Goal: Transaction & Acquisition: Purchase product/service

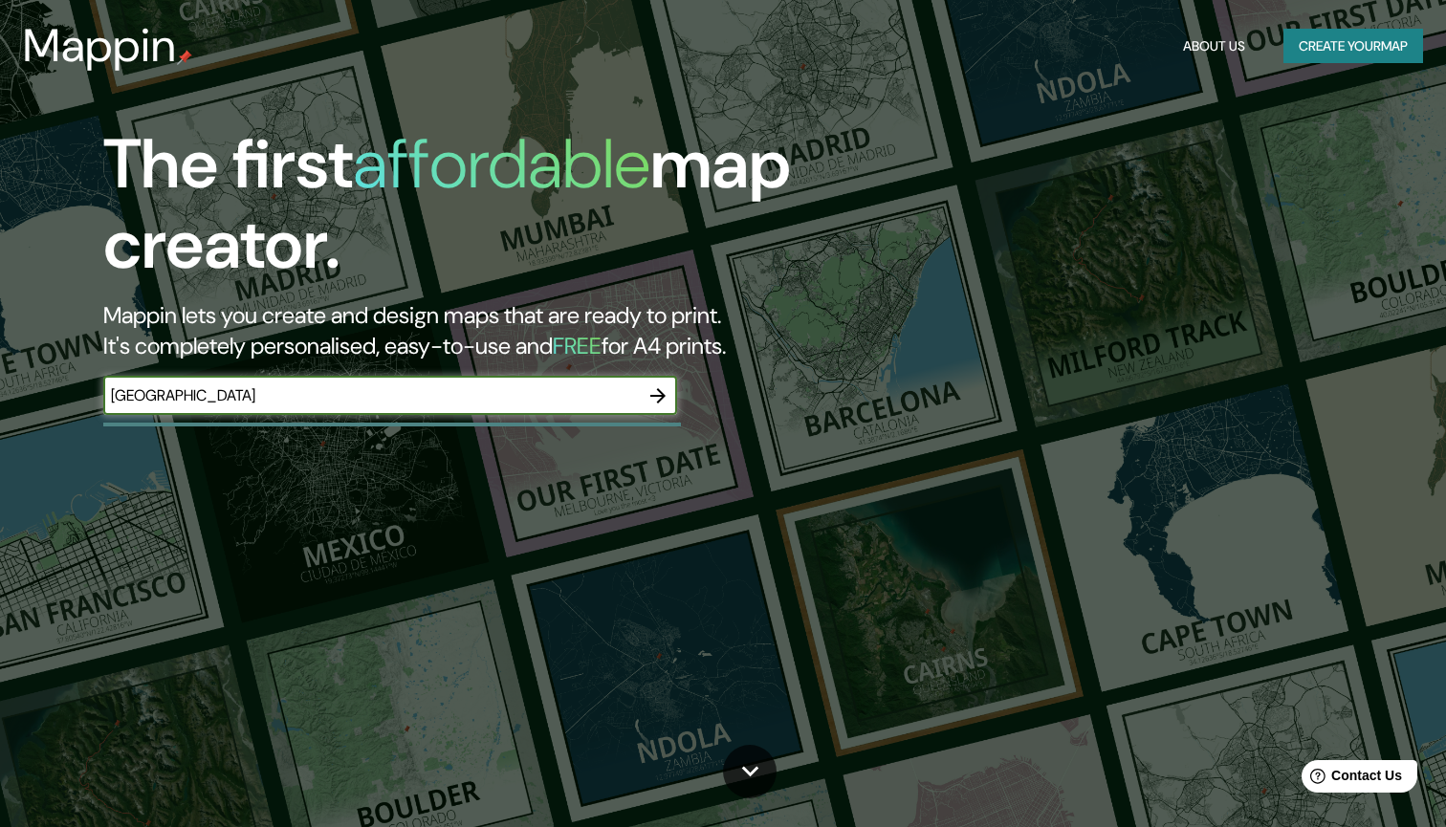
type input "[GEOGRAPHIC_DATA]"
click at [409, 398] on input "Mexico city" at bounding box center [371, 396] width 536 height 22
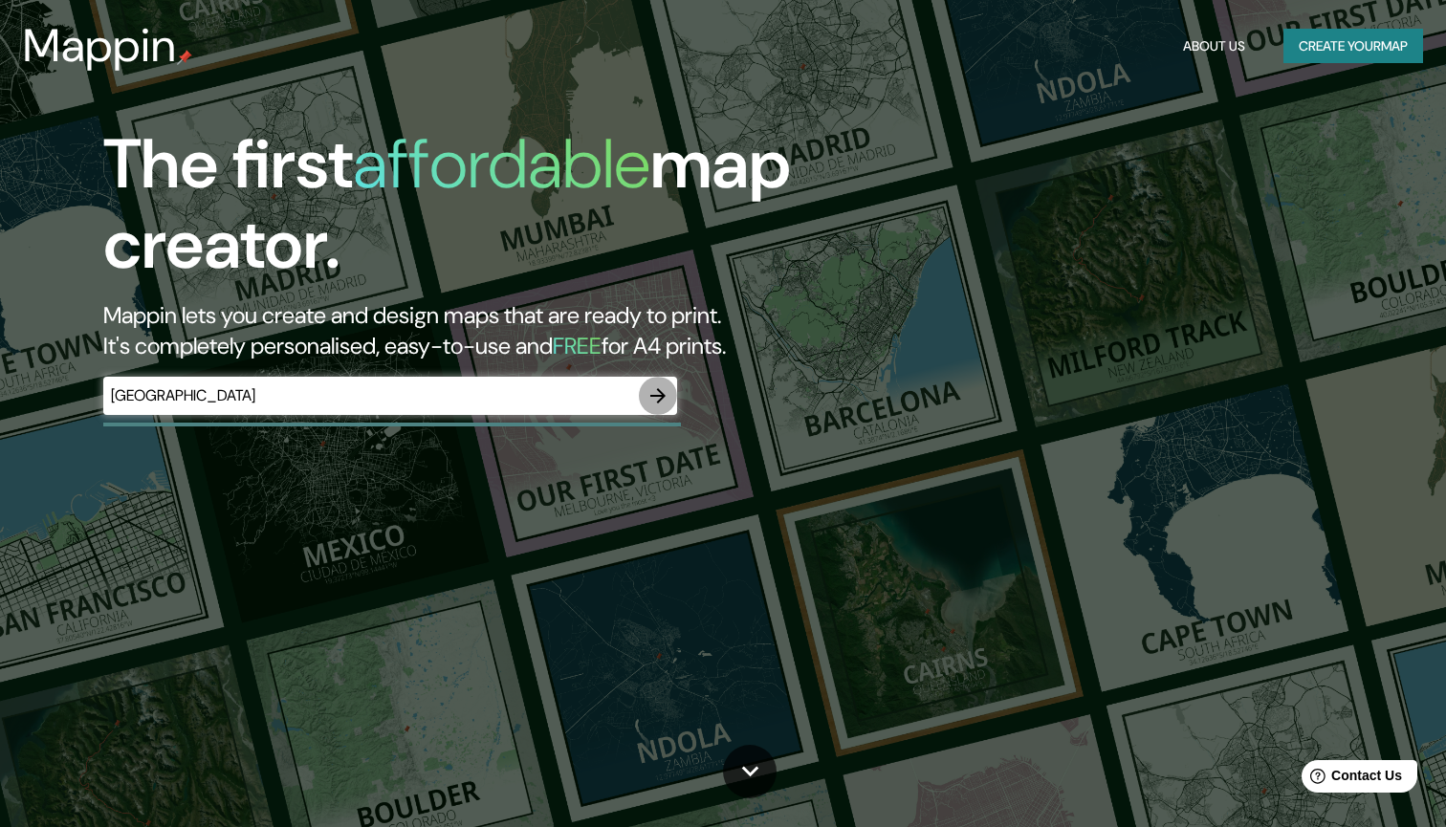
click at [660, 391] on icon "button" at bounding box center [658, 396] width 23 height 23
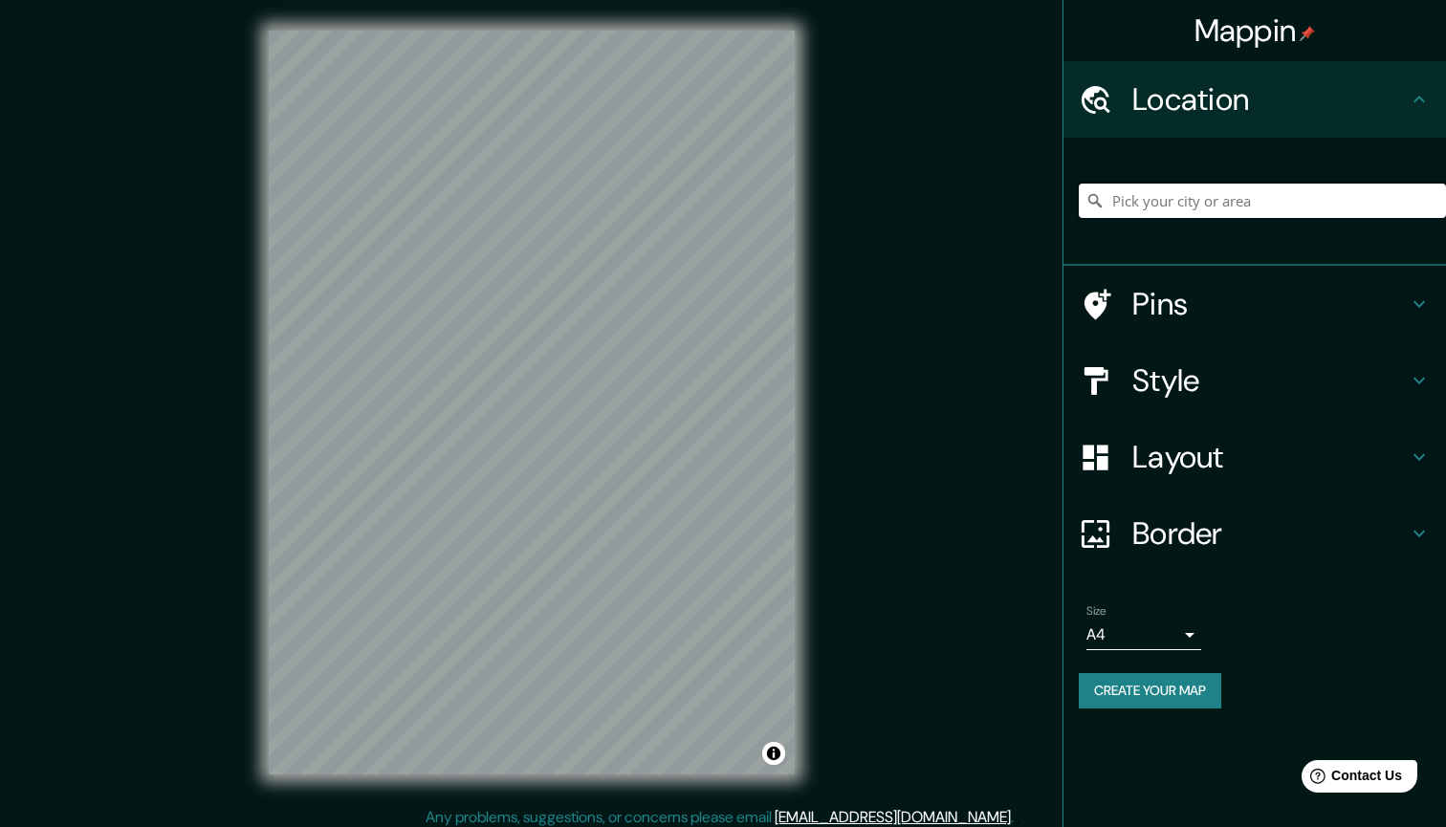
click at [1177, 206] on input "Pick your city or area" at bounding box center [1262, 201] width 367 height 34
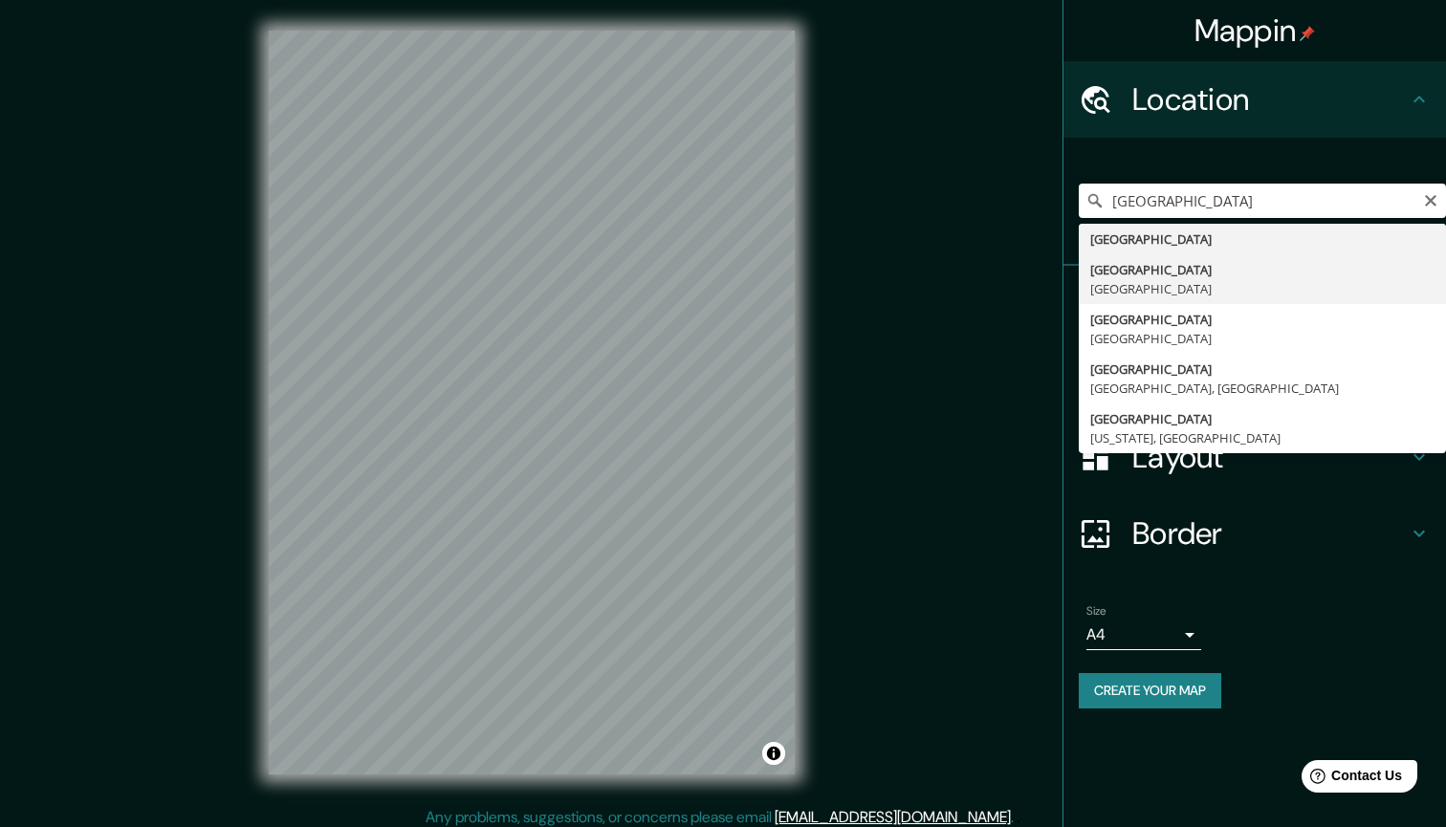
type input "Mexico City, Mexico"
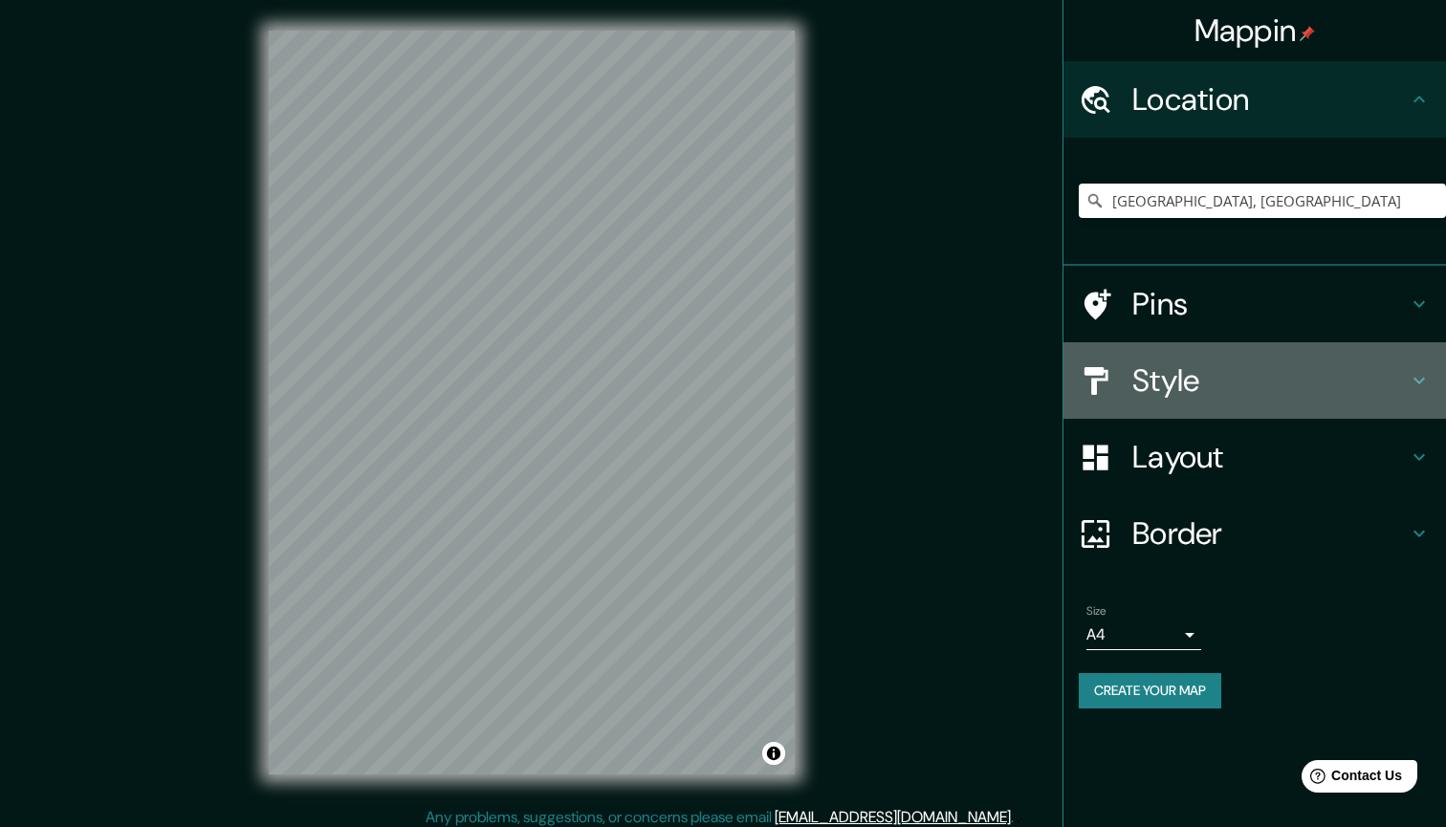
click at [1205, 366] on h4 "Style" at bounding box center [1270, 381] width 275 height 38
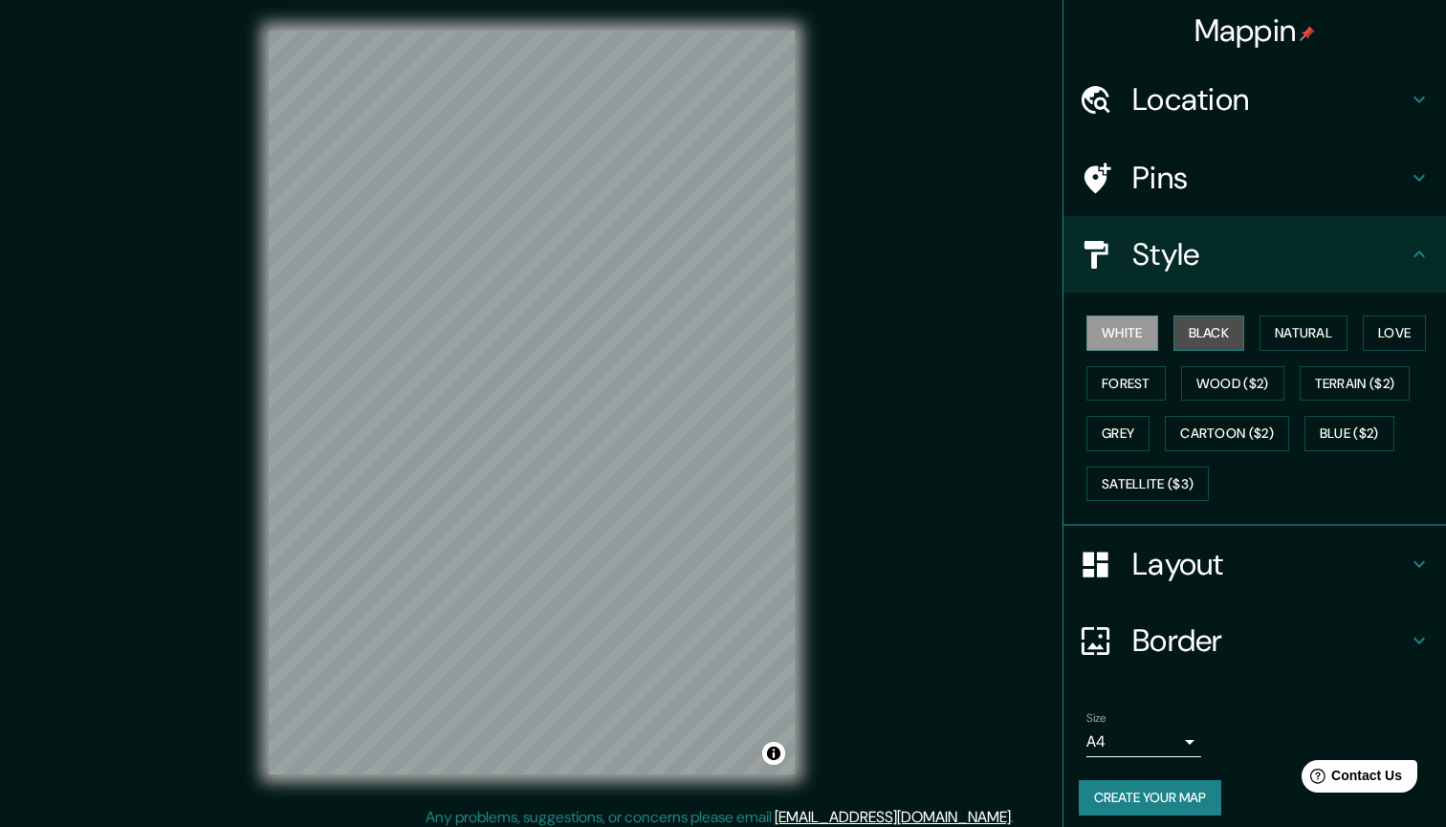
click at [1222, 323] on button "Black" at bounding box center [1210, 333] width 72 height 35
click at [1147, 325] on button "White" at bounding box center [1123, 333] width 72 height 35
click at [1334, 327] on button "Natural" at bounding box center [1304, 333] width 88 height 35
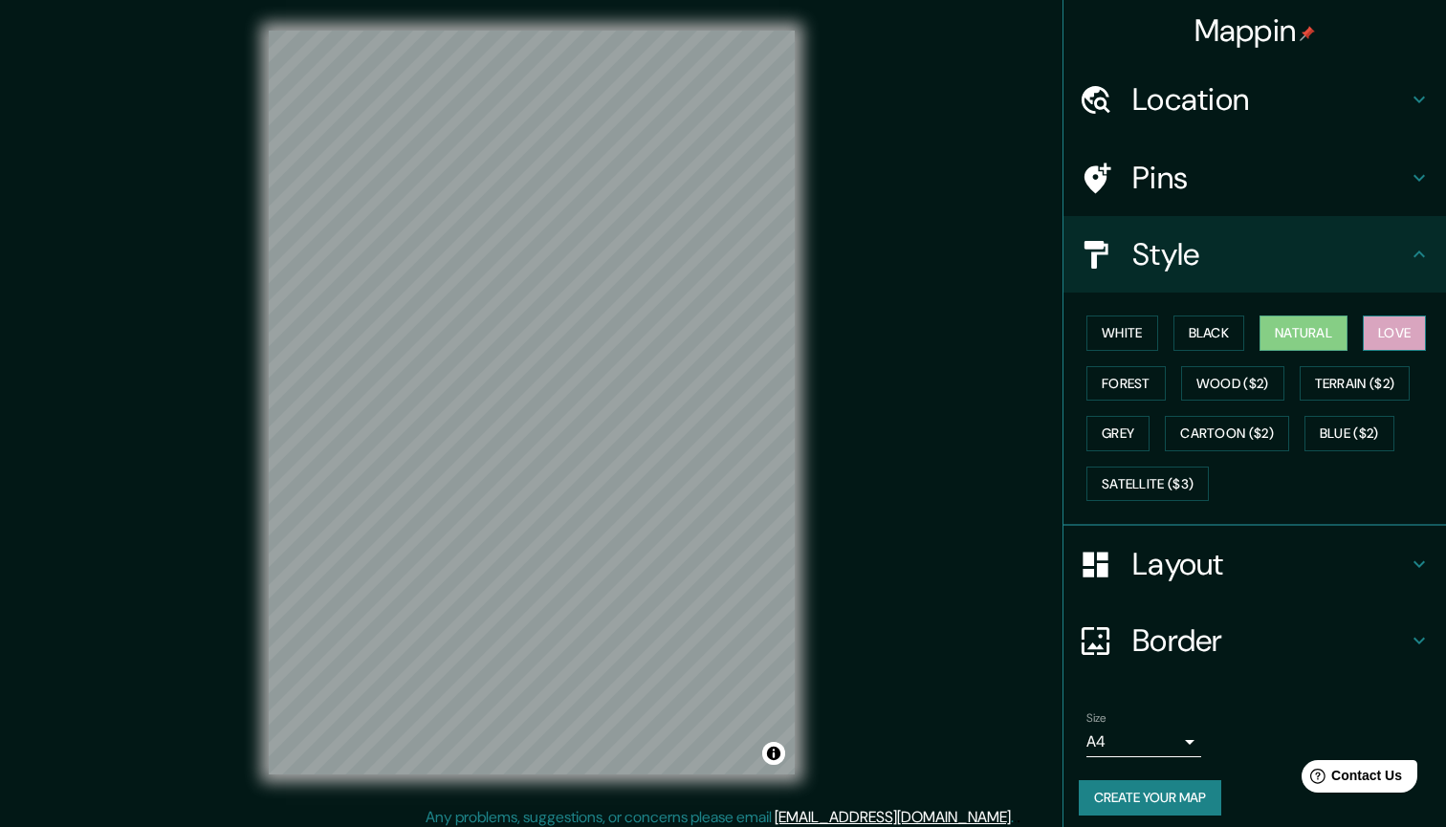
click at [1414, 329] on button "Love" at bounding box center [1394, 333] width 63 height 35
click at [1116, 325] on button "White" at bounding box center [1123, 333] width 72 height 35
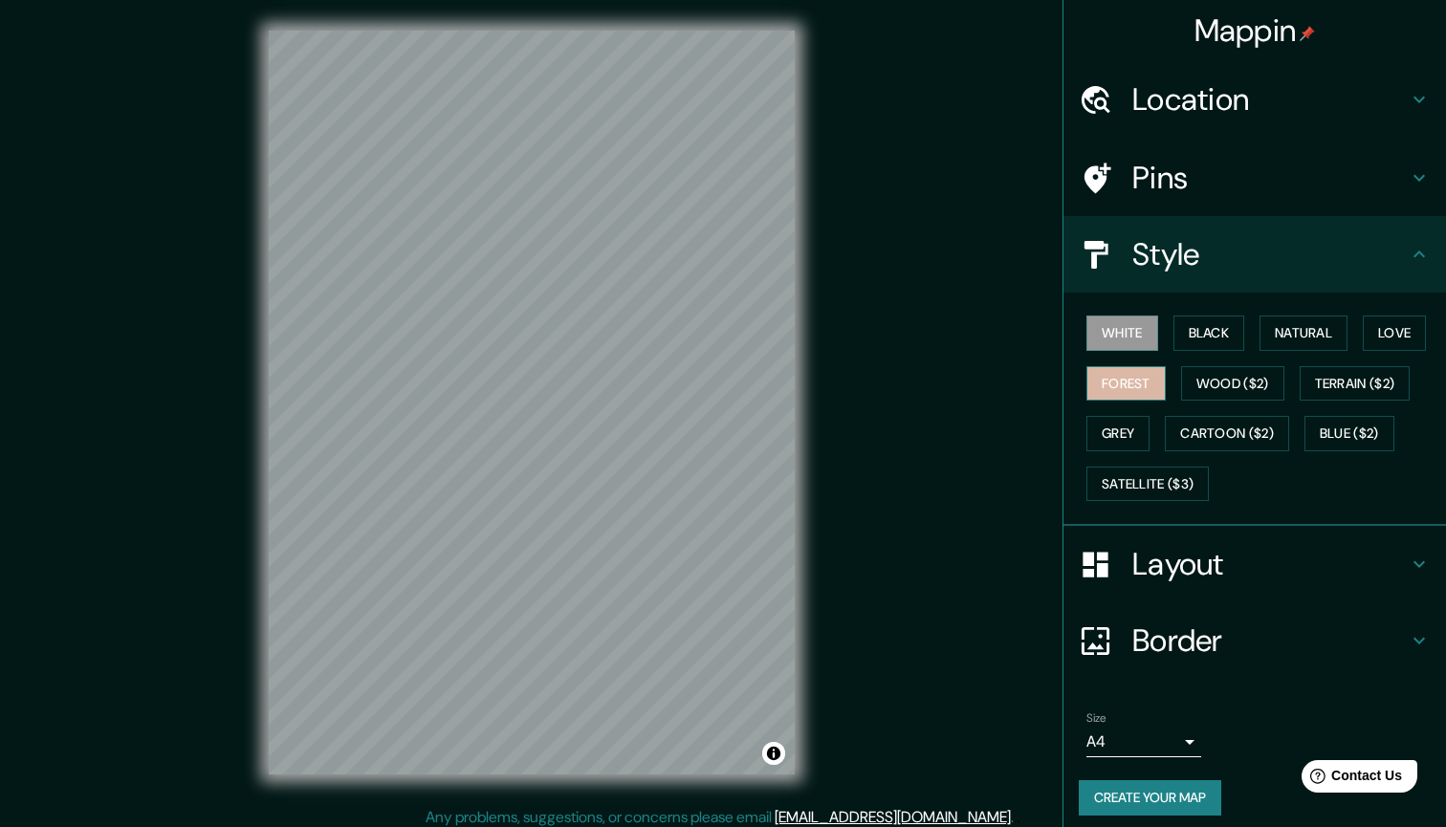
click at [1121, 372] on button "Forest" at bounding box center [1126, 383] width 79 height 35
click at [1172, 170] on h4 "Pins" at bounding box center [1270, 178] width 275 height 38
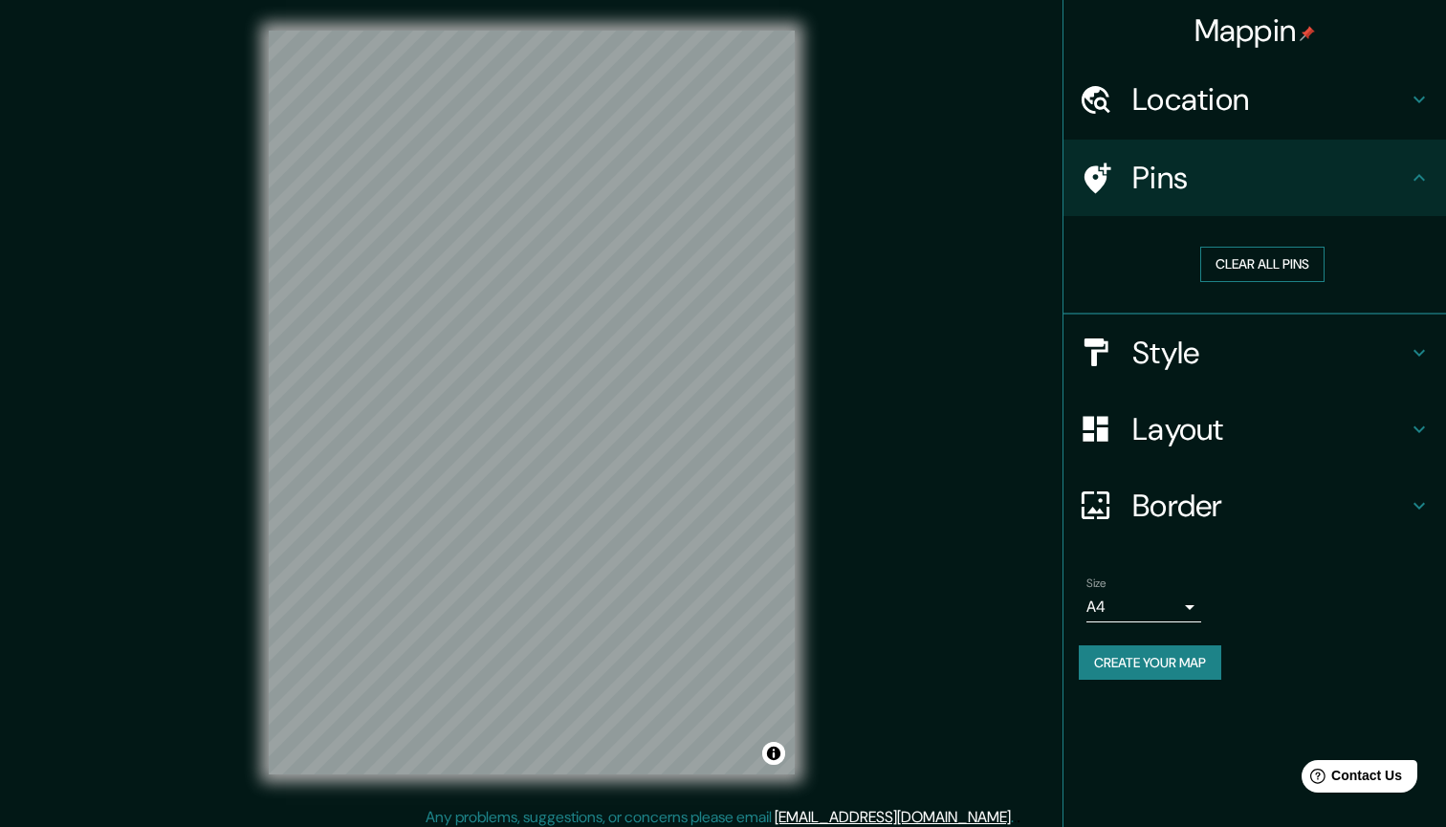
click at [1247, 258] on button "Clear all pins" at bounding box center [1262, 264] width 124 height 35
click at [1183, 112] on h4 "Location" at bounding box center [1270, 99] width 275 height 38
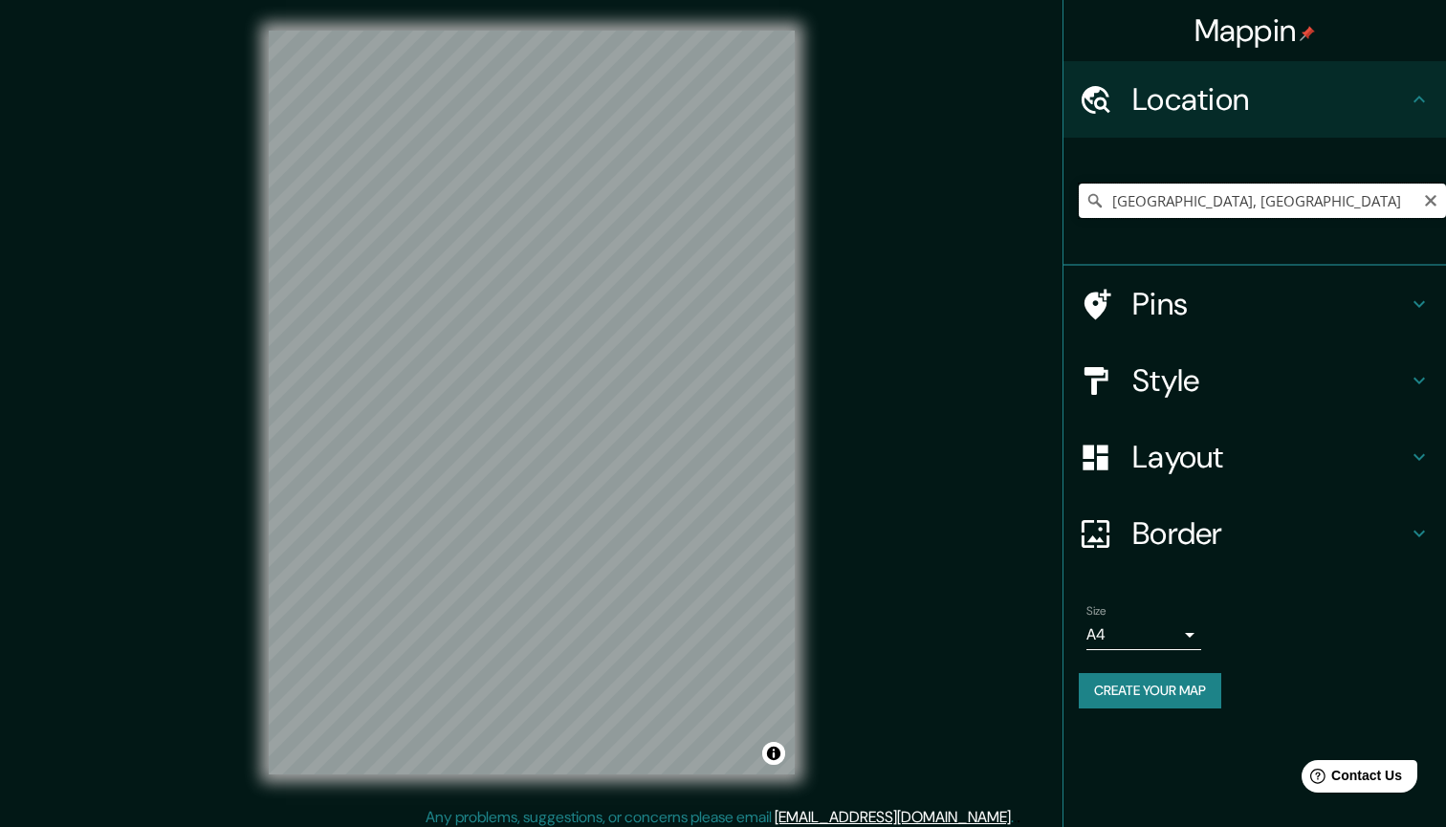
click at [1267, 199] on input "Mexico City, Mexico" at bounding box center [1262, 201] width 367 height 34
click at [1107, 196] on input "Mexico City, Mexico" at bounding box center [1262, 201] width 367 height 34
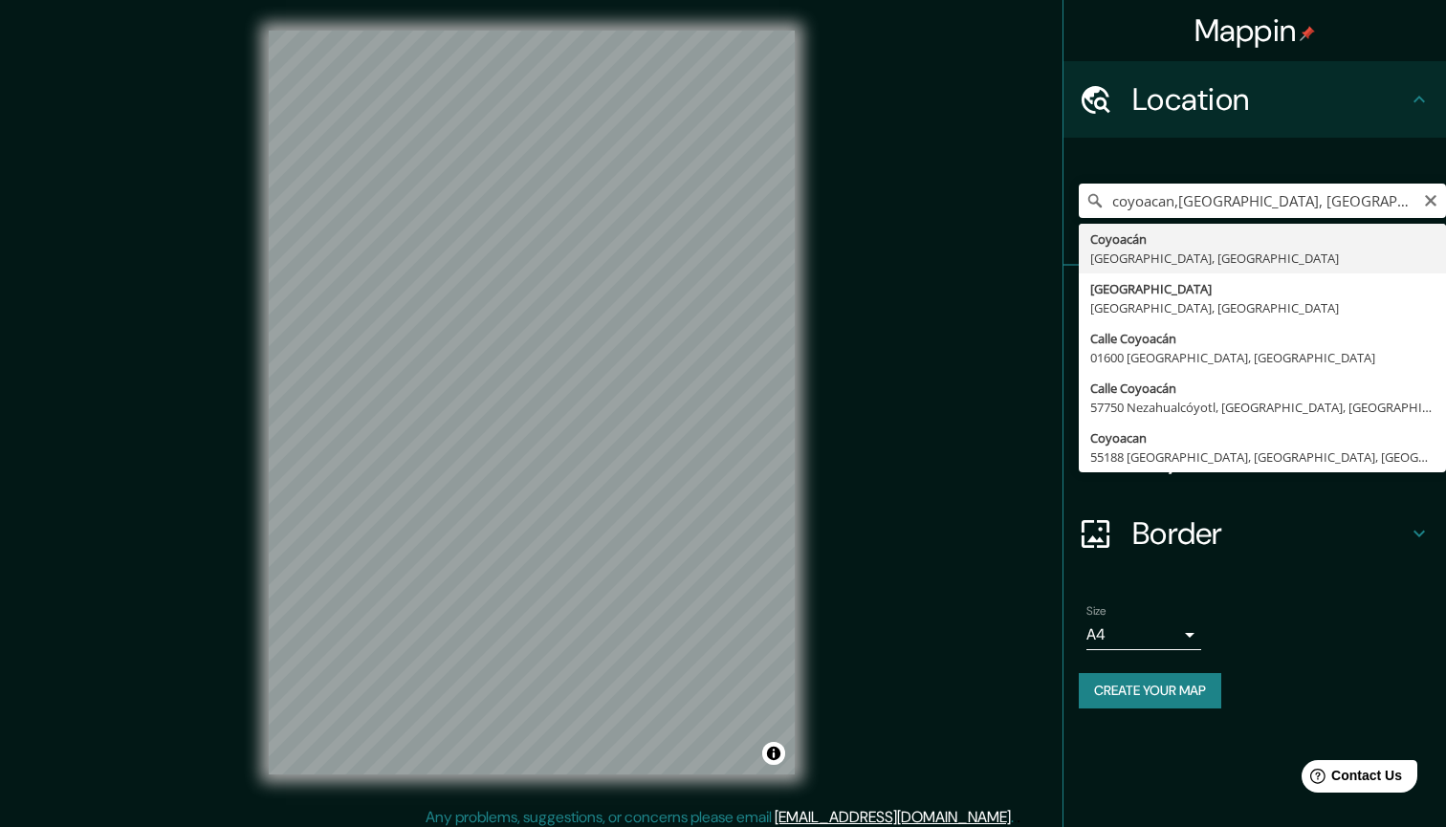
type input "Coyoacán, Mexico City, Mexico"
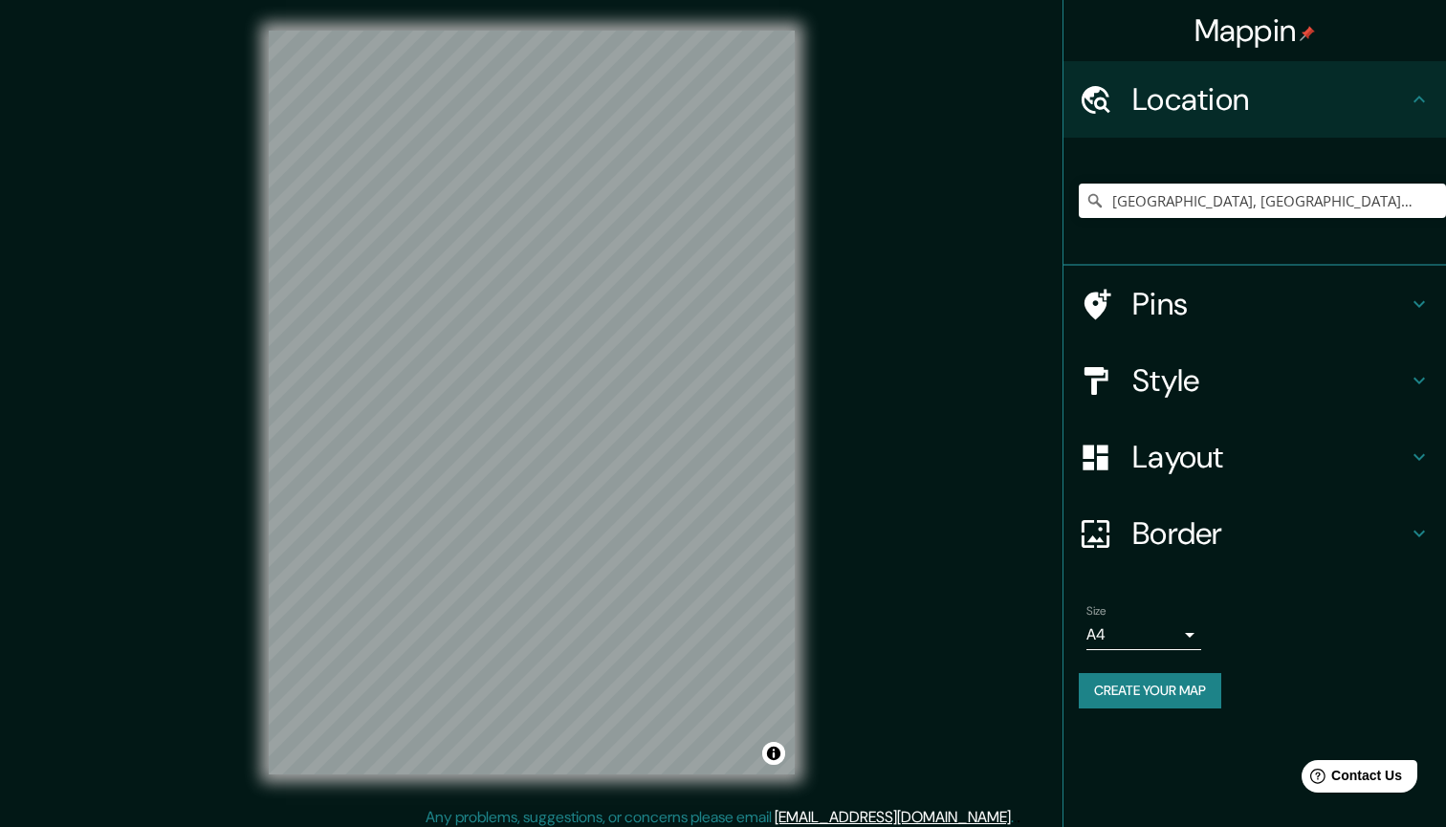
click at [1167, 384] on h4 "Style" at bounding box center [1270, 381] width 275 height 38
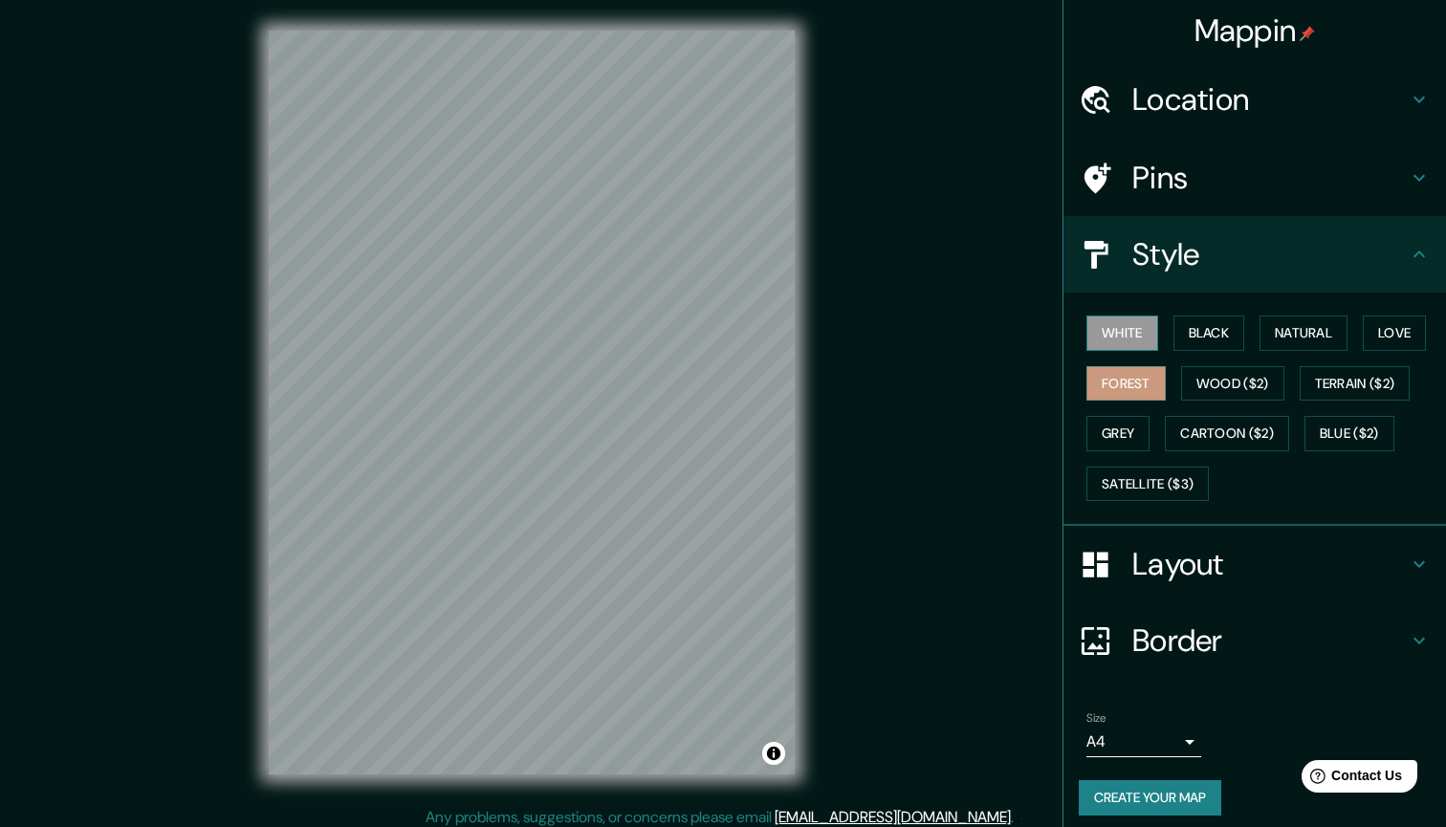
click at [1135, 332] on button "White" at bounding box center [1123, 333] width 72 height 35
click at [1137, 474] on button "Satellite ($3)" at bounding box center [1148, 484] width 122 height 35
click at [1128, 328] on button "White" at bounding box center [1123, 333] width 72 height 35
click at [1113, 784] on button "Create your map" at bounding box center [1150, 798] width 143 height 35
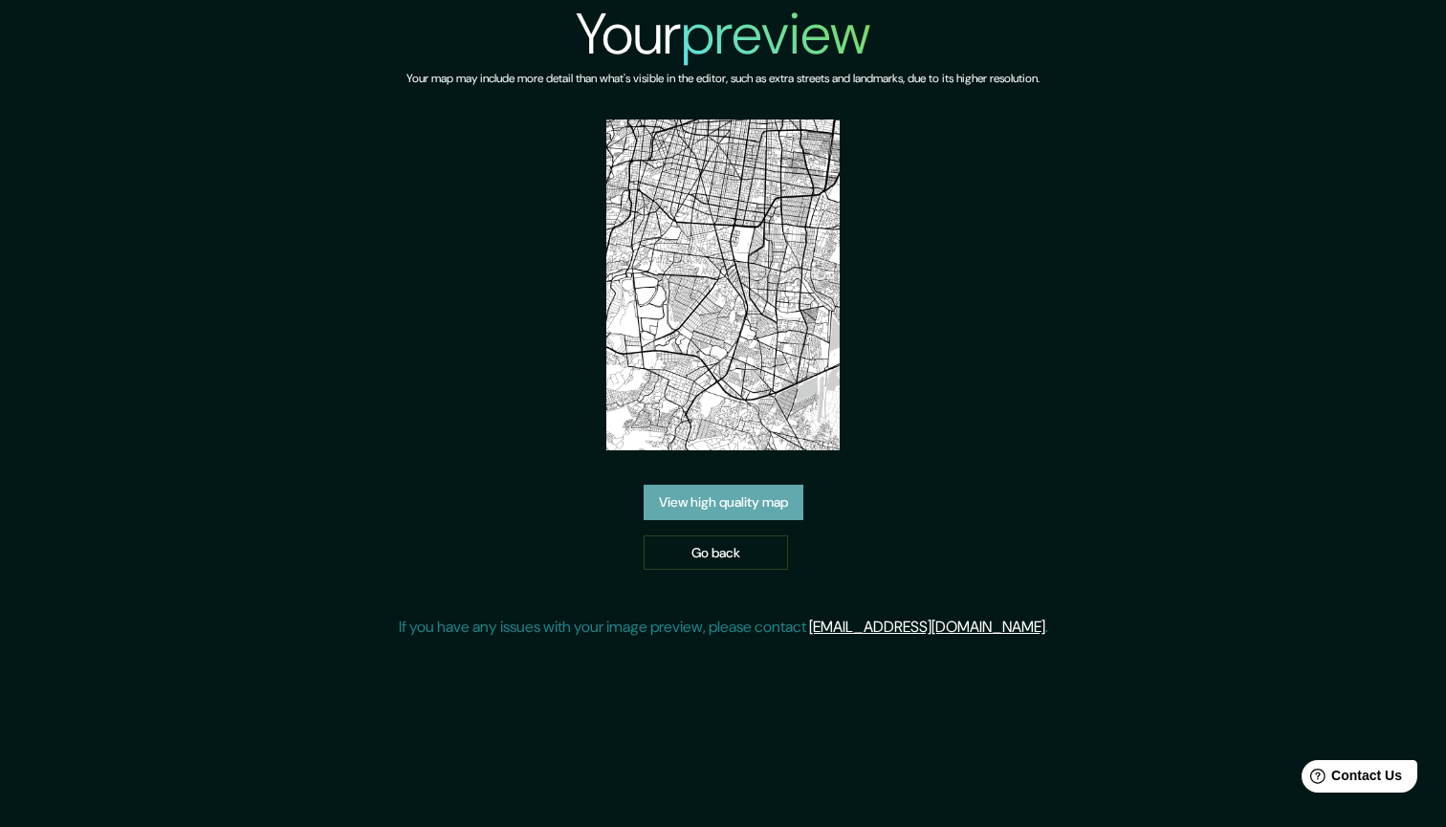
click at [772, 504] on link "View high quality map" at bounding box center [724, 502] width 160 height 35
click at [686, 557] on link "Go back" at bounding box center [716, 553] width 144 height 35
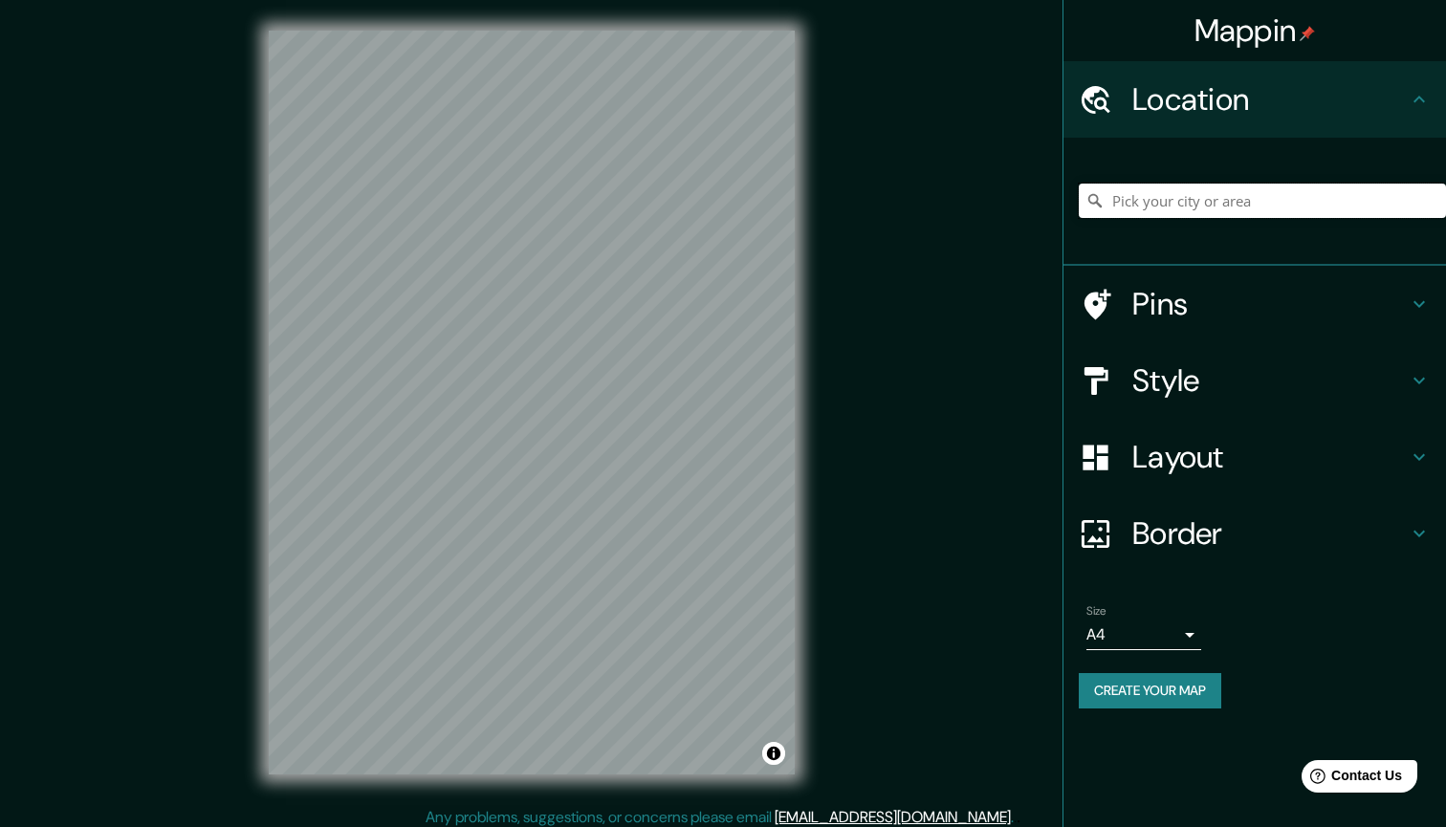
click at [1179, 200] on input "Pick your city or area" at bounding box center [1262, 201] width 367 height 34
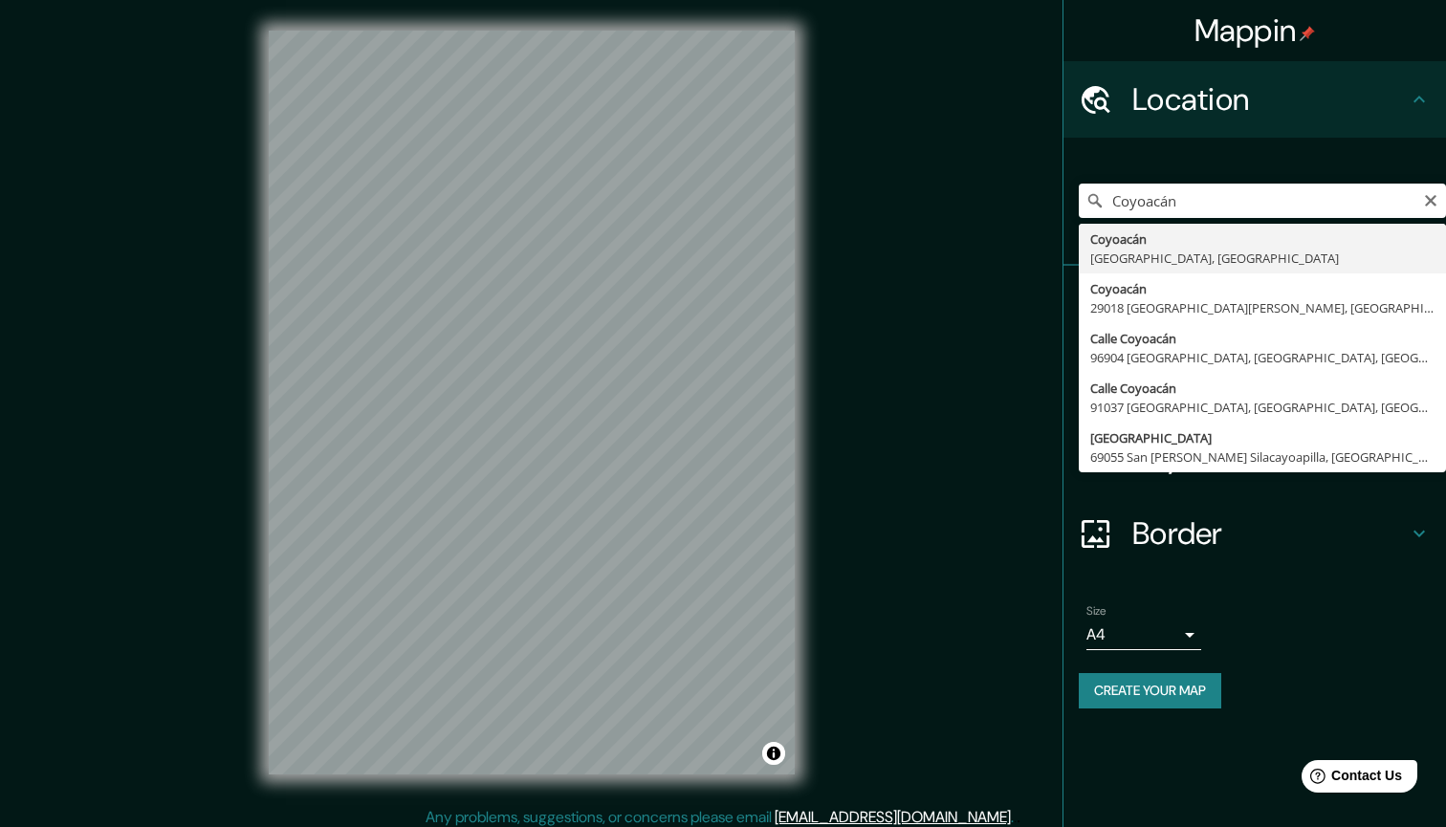
drag, startPoint x: 1158, startPoint y: 232, endPoint x: 1181, endPoint y: 256, distance: 33.1
type input "Coyoacán, Mexico City, Mexico"
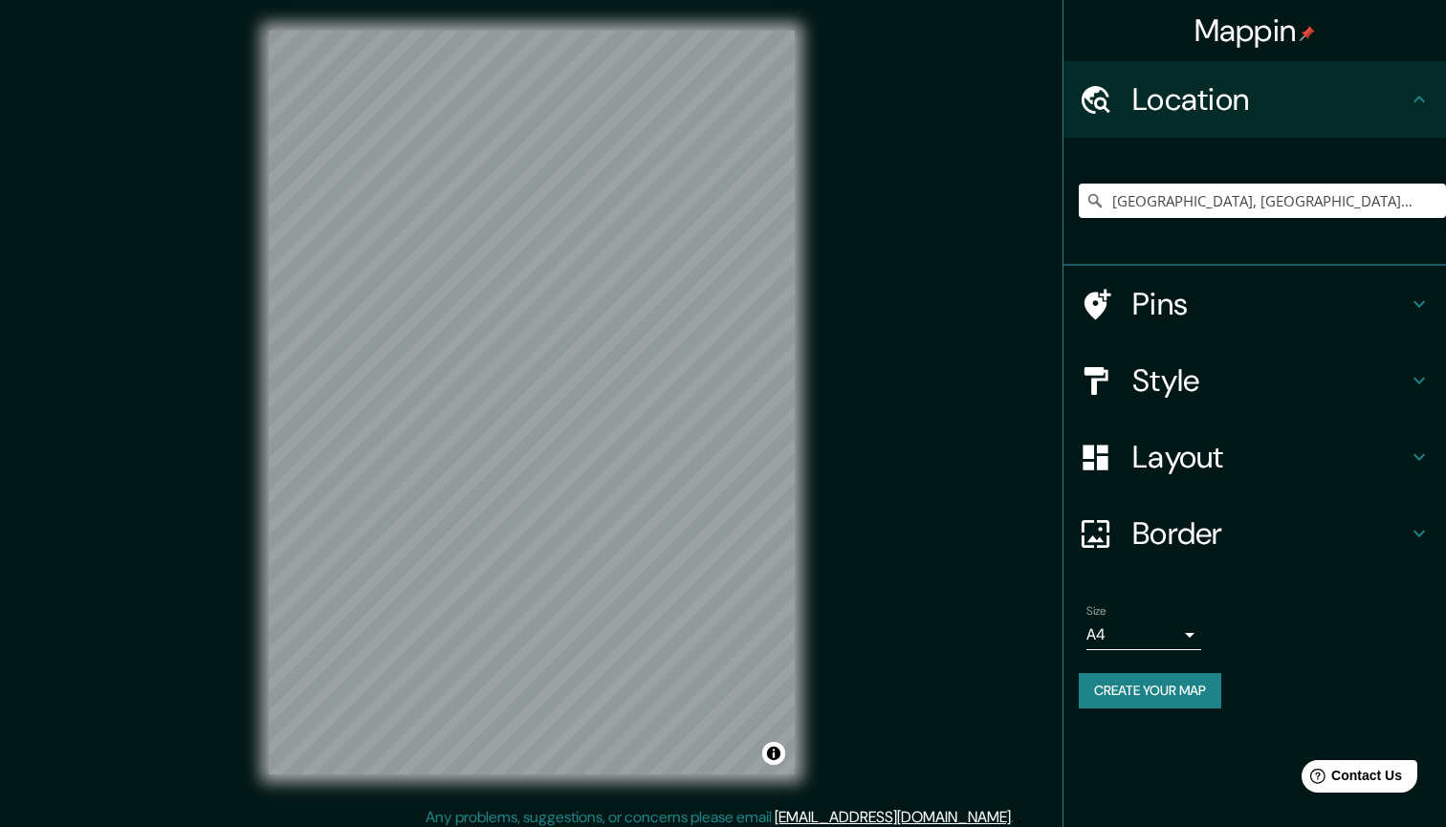
click at [1176, 381] on h4 "Style" at bounding box center [1270, 381] width 275 height 38
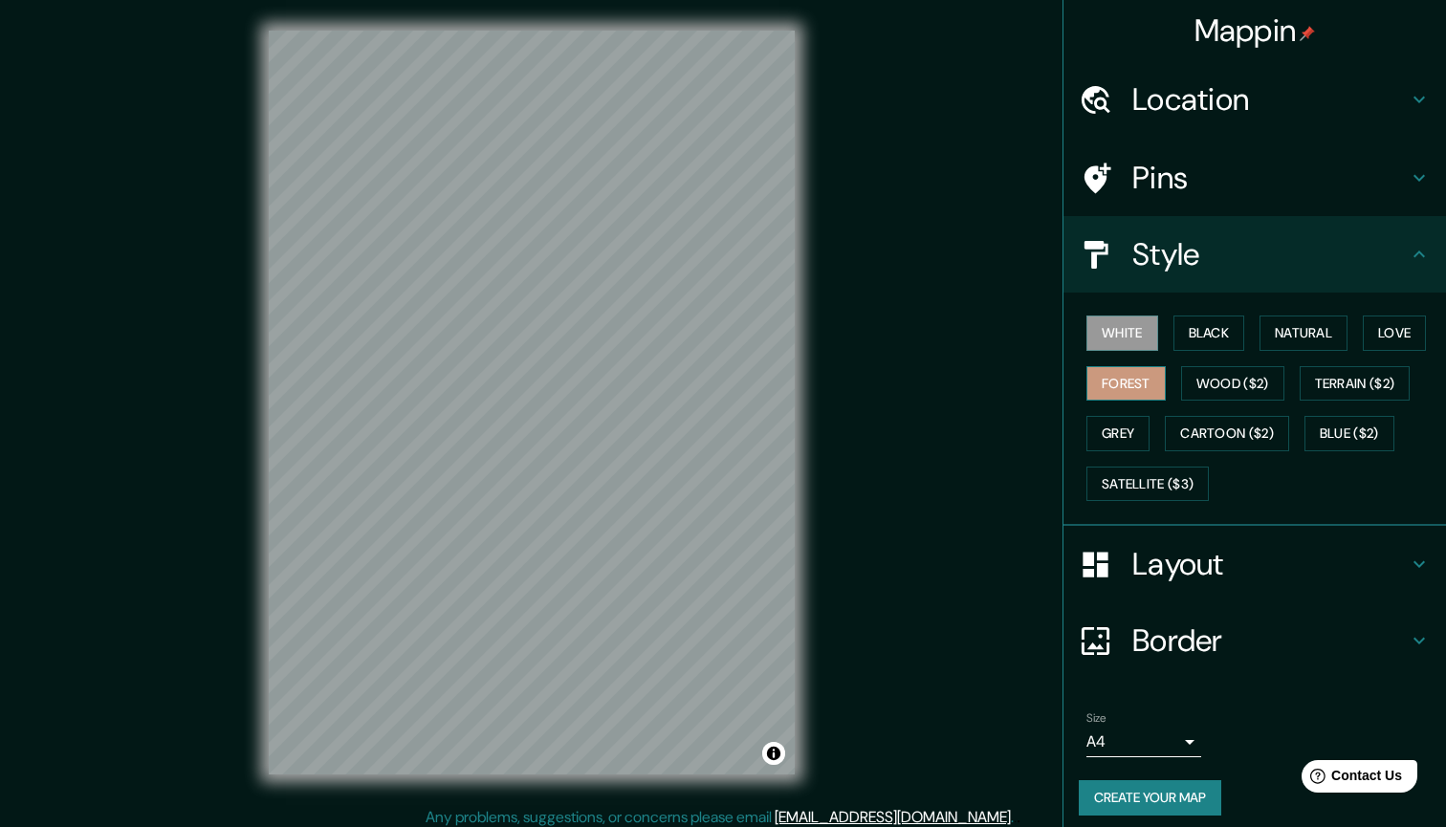
click at [1127, 377] on button "Forest" at bounding box center [1126, 383] width 79 height 35
click at [1108, 787] on button "Create your map" at bounding box center [1150, 798] width 143 height 35
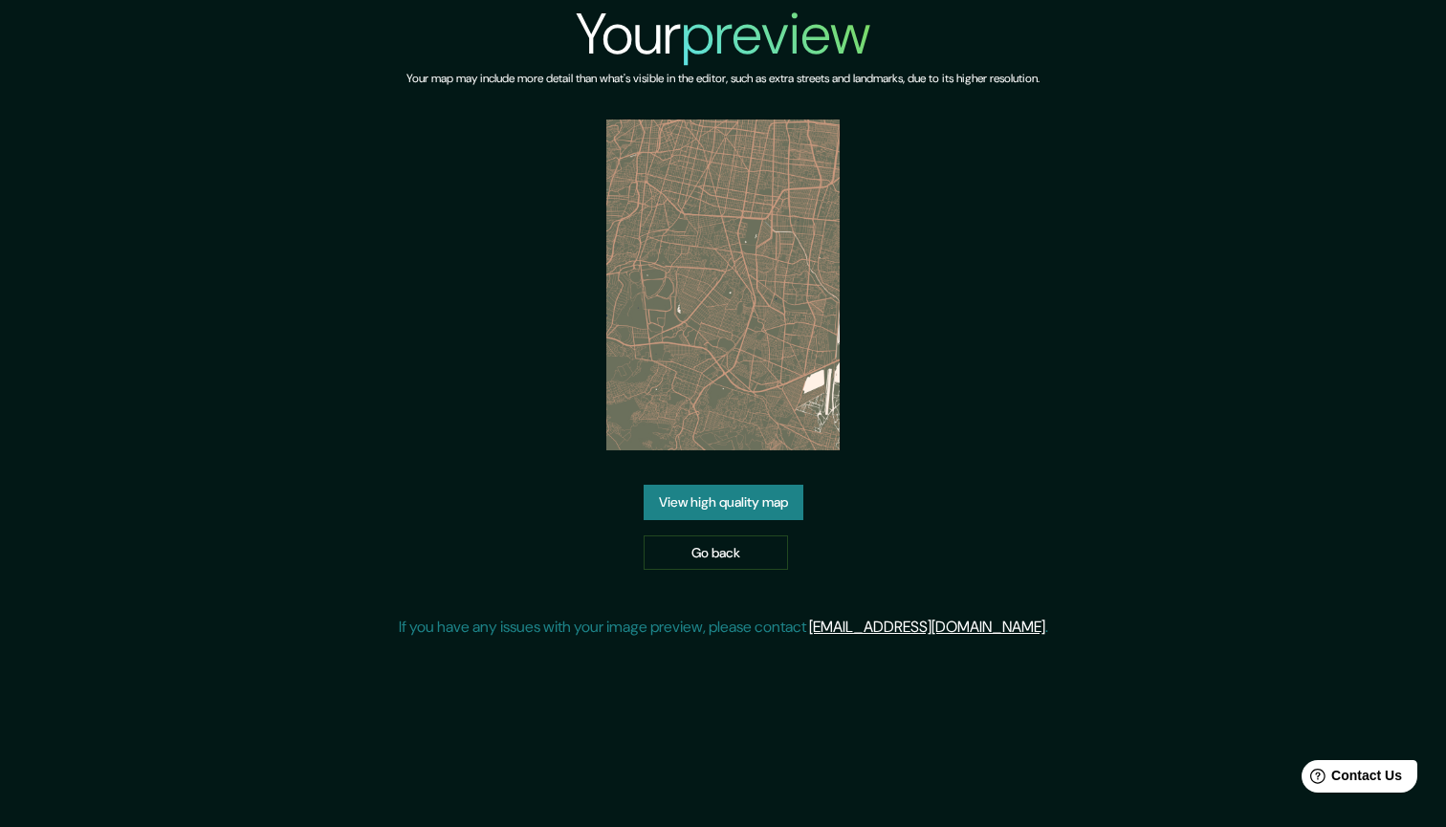
click at [741, 507] on link "View high quality map" at bounding box center [724, 502] width 160 height 35
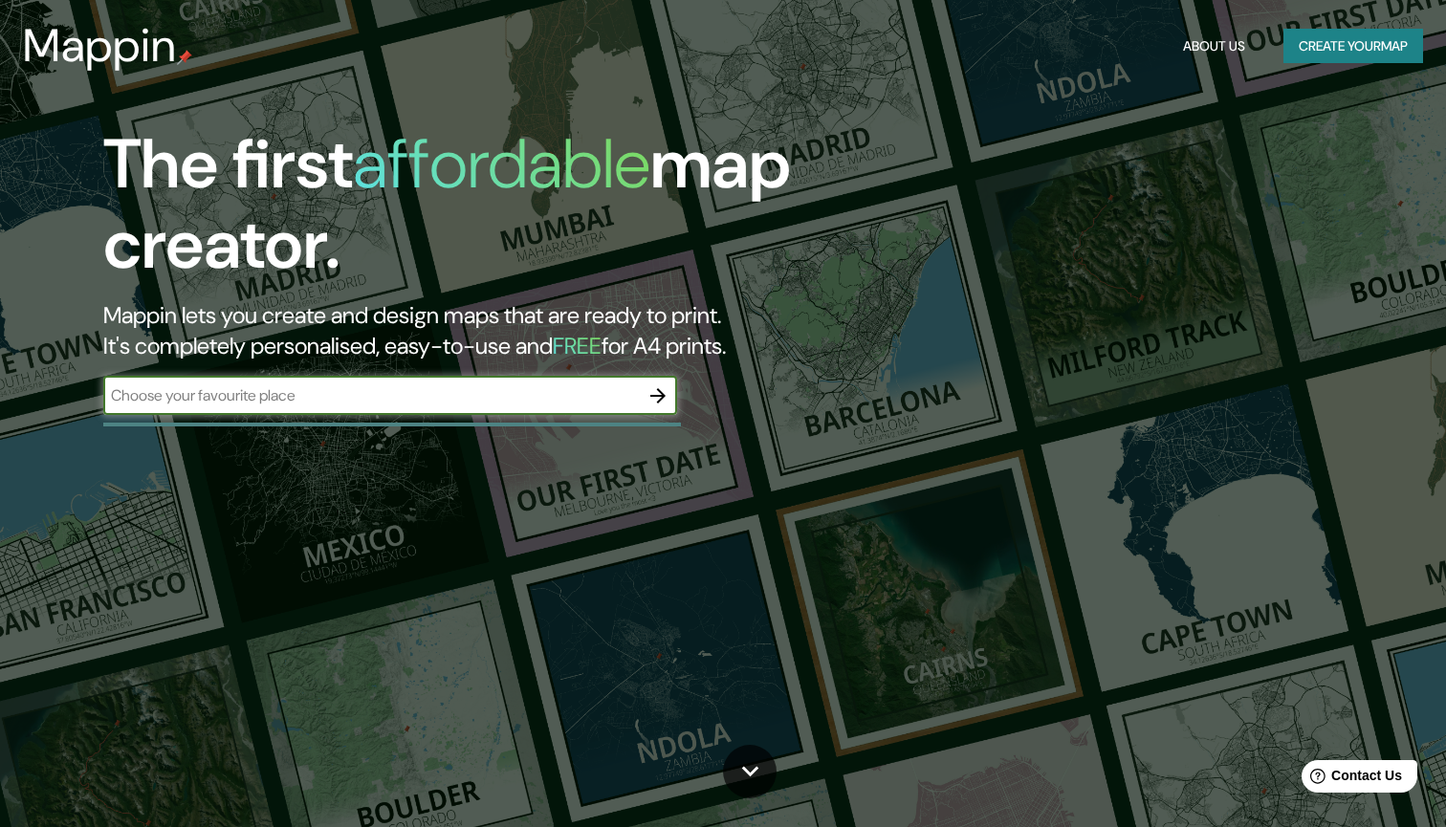
click at [1317, 57] on button "Create your map" at bounding box center [1354, 46] width 140 height 35
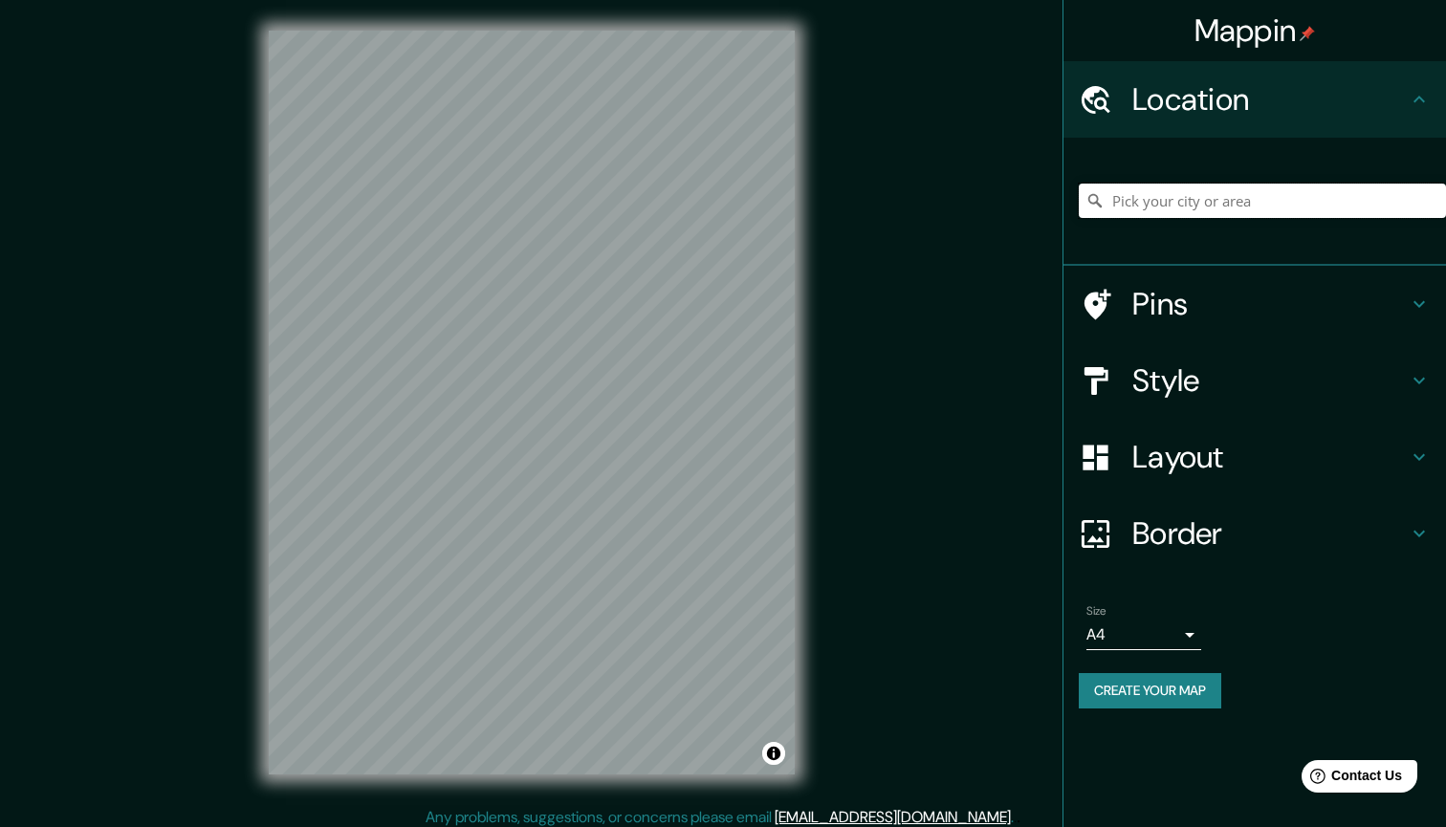
click at [1222, 189] on input "Pick your city or area" at bounding box center [1262, 201] width 367 height 34
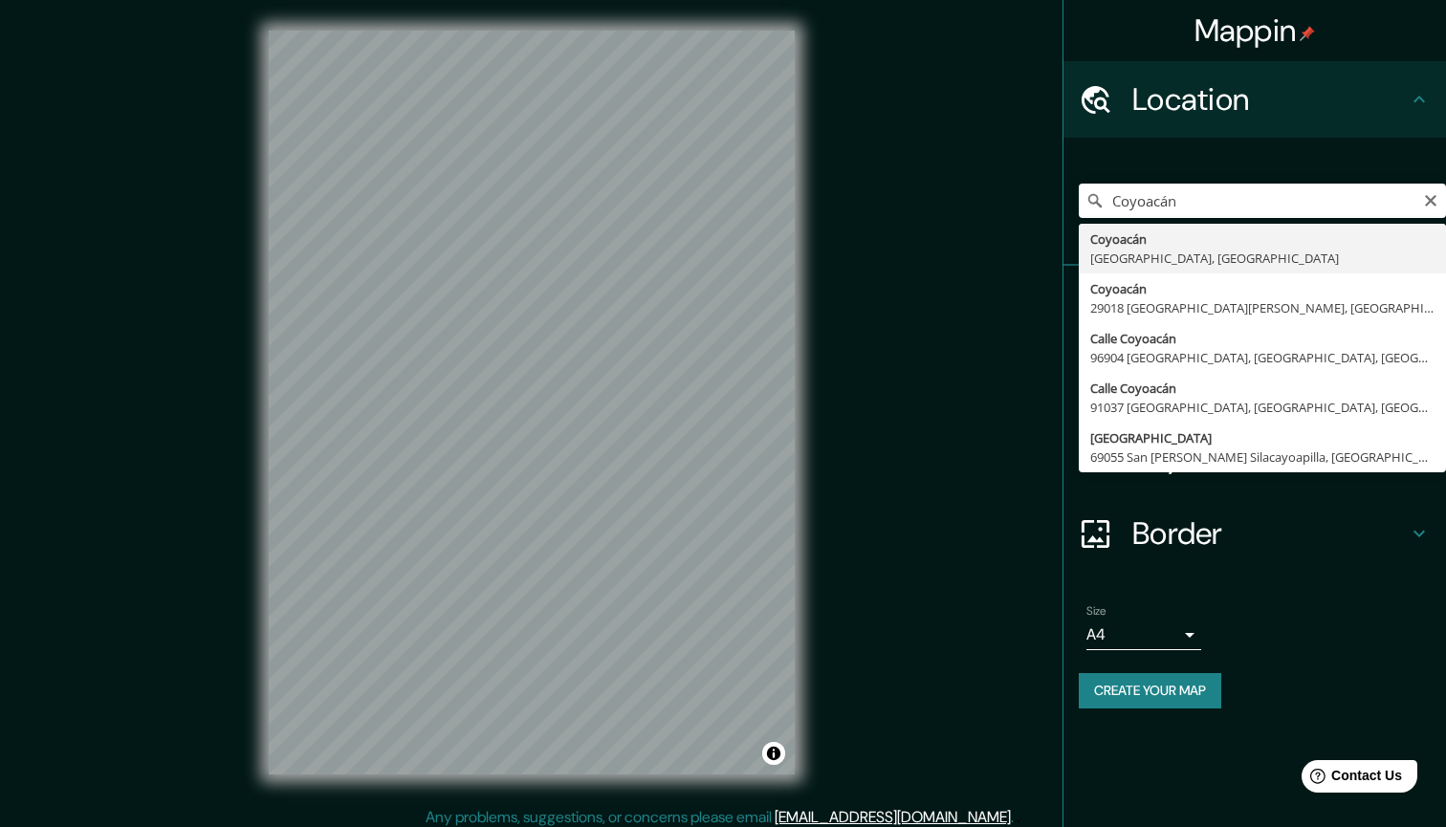
drag, startPoint x: 1222, startPoint y: 189, endPoint x: 1185, endPoint y: 253, distance: 73.3
type input "Coyoacán, Mexico City, Mexico"
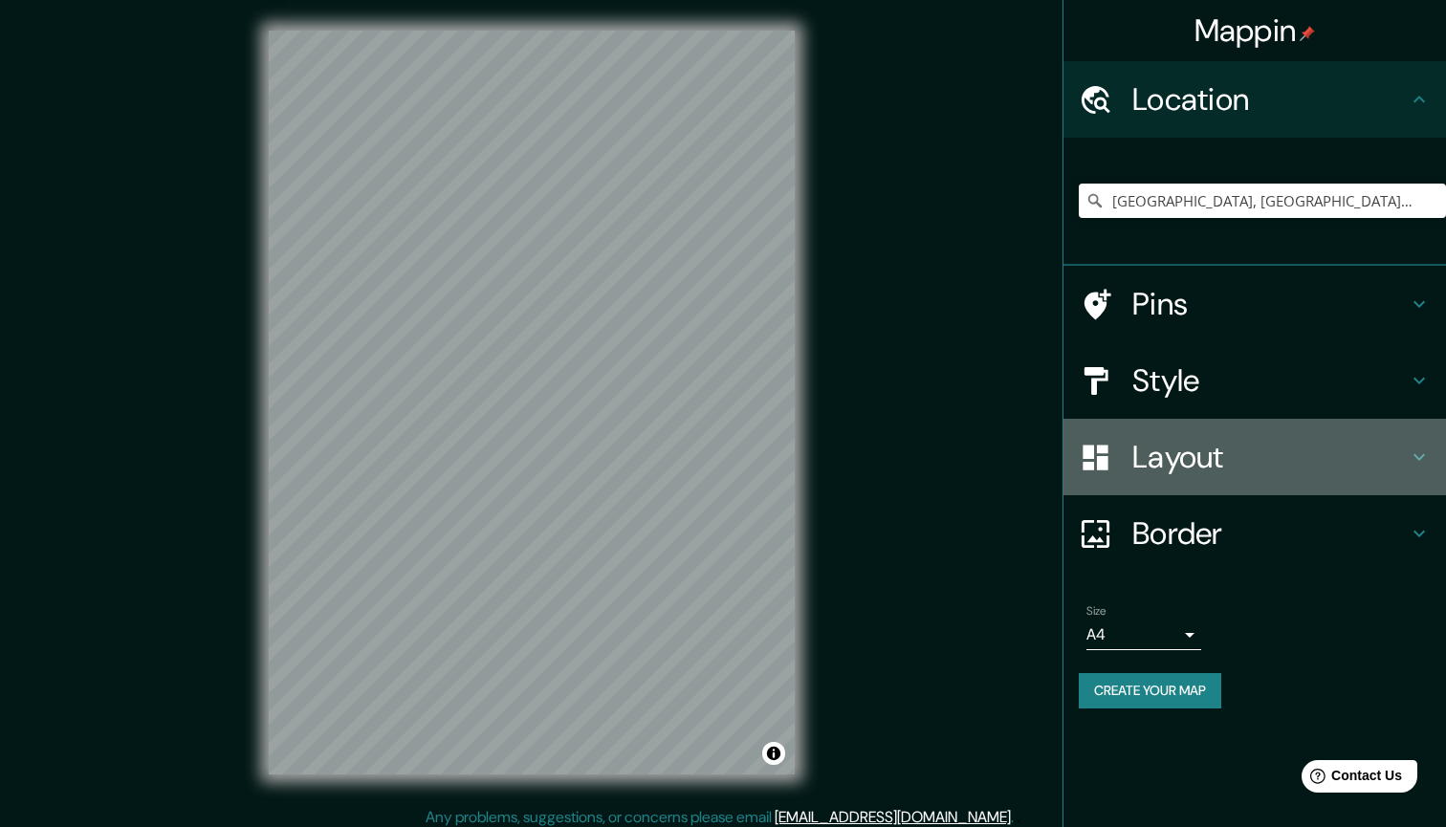
click at [1190, 440] on h4 "Layout" at bounding box center [1270, 457] width 275 height 38
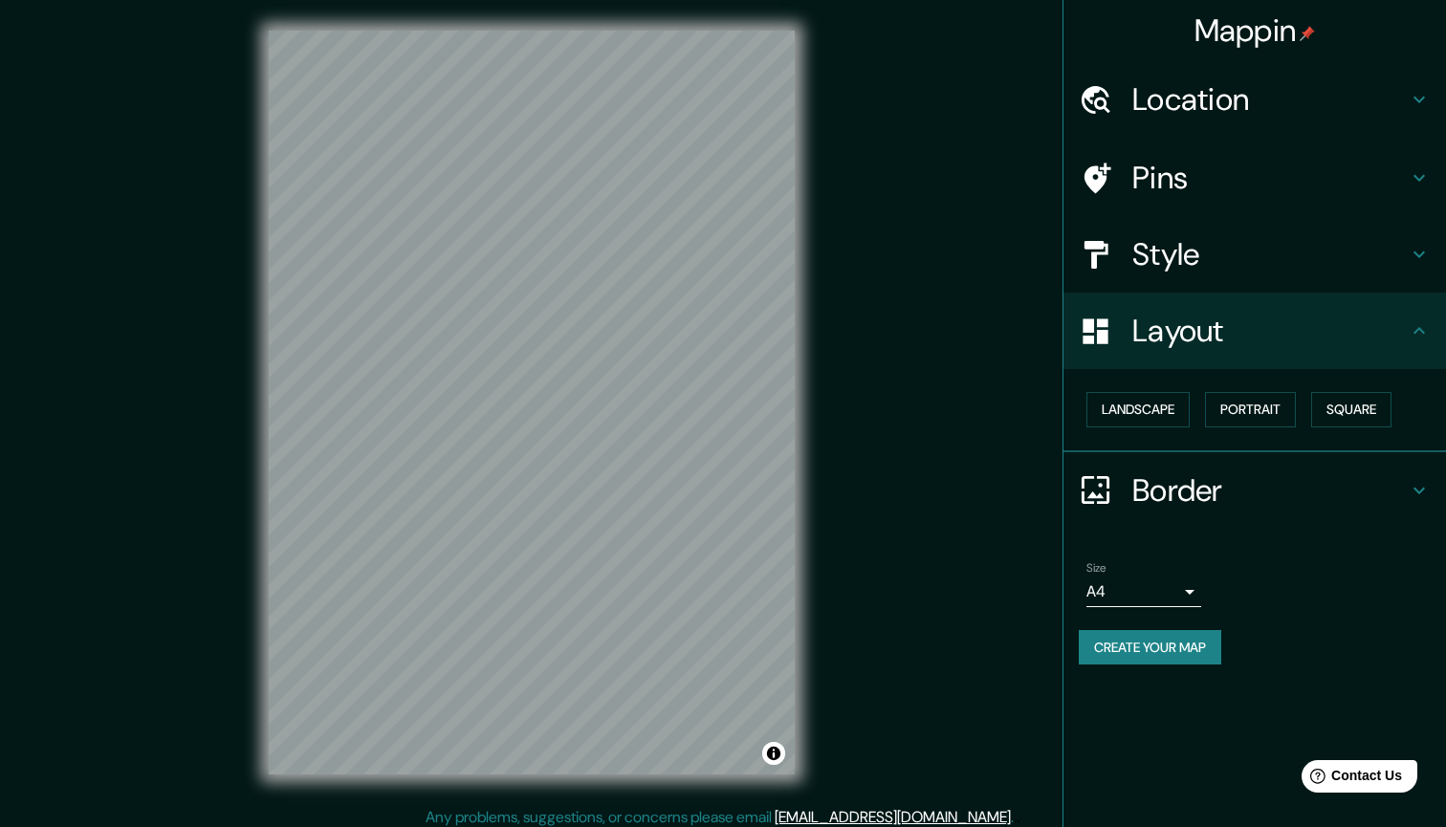
click at [1198, 477] on h4 "Border" at bounding box center [1270, 491] width 275 height 38
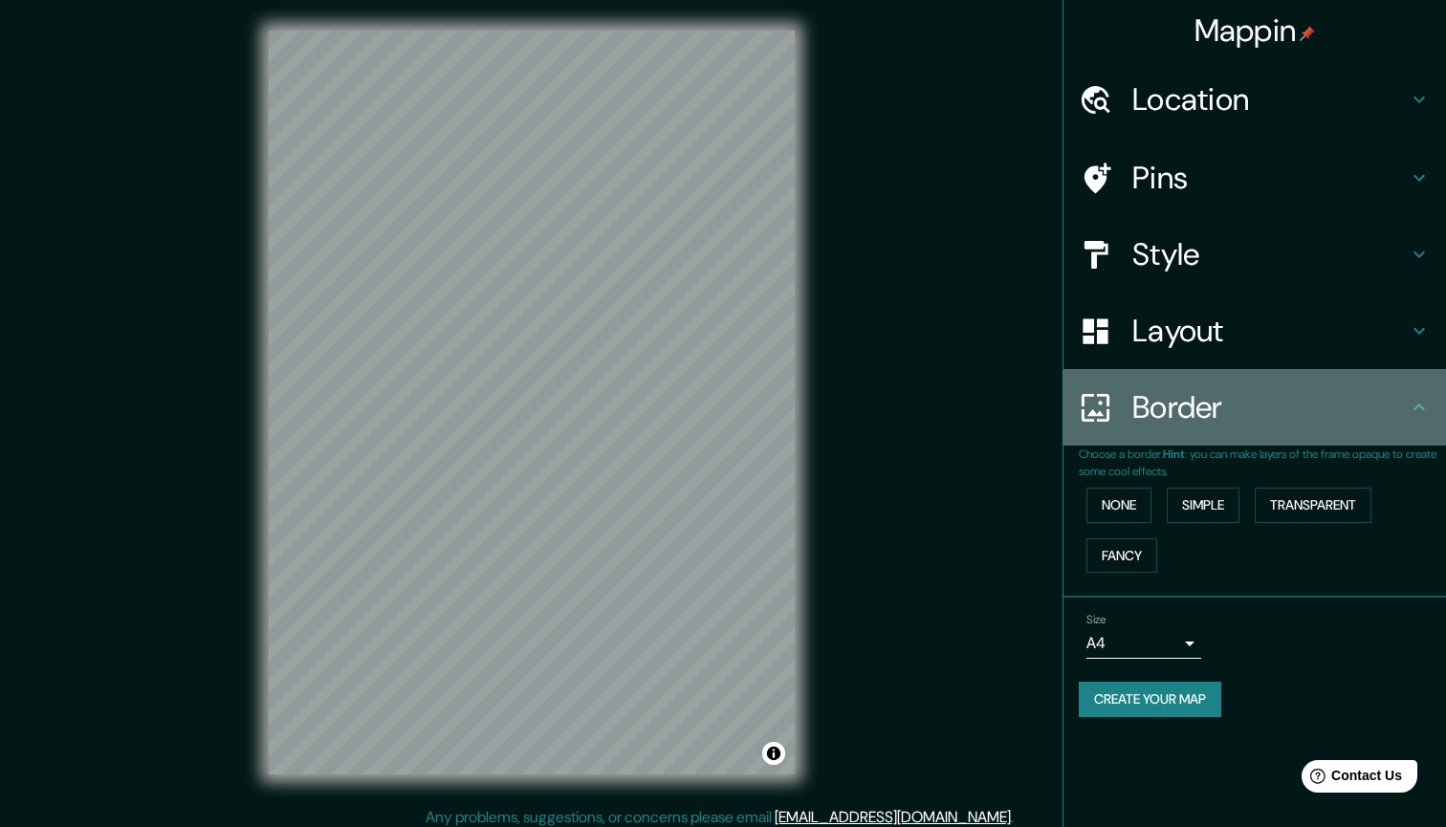
click at [1212, 435] on div "Border" at bounding box center [1255, 407] width 383 height 77
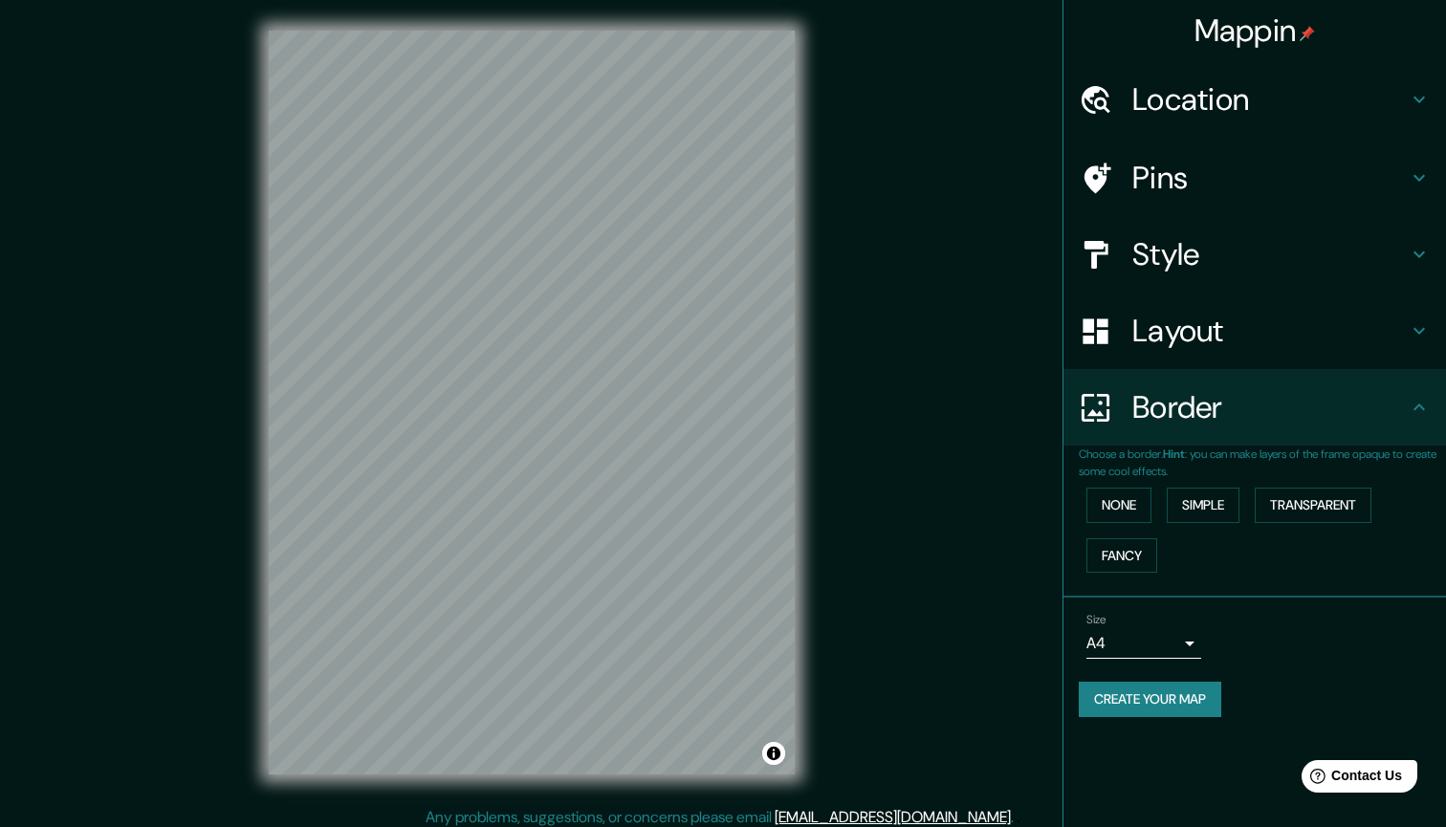
click at [1189, 248] on h4 "Style" at bounding box center [1270, 254] width 275 height 38
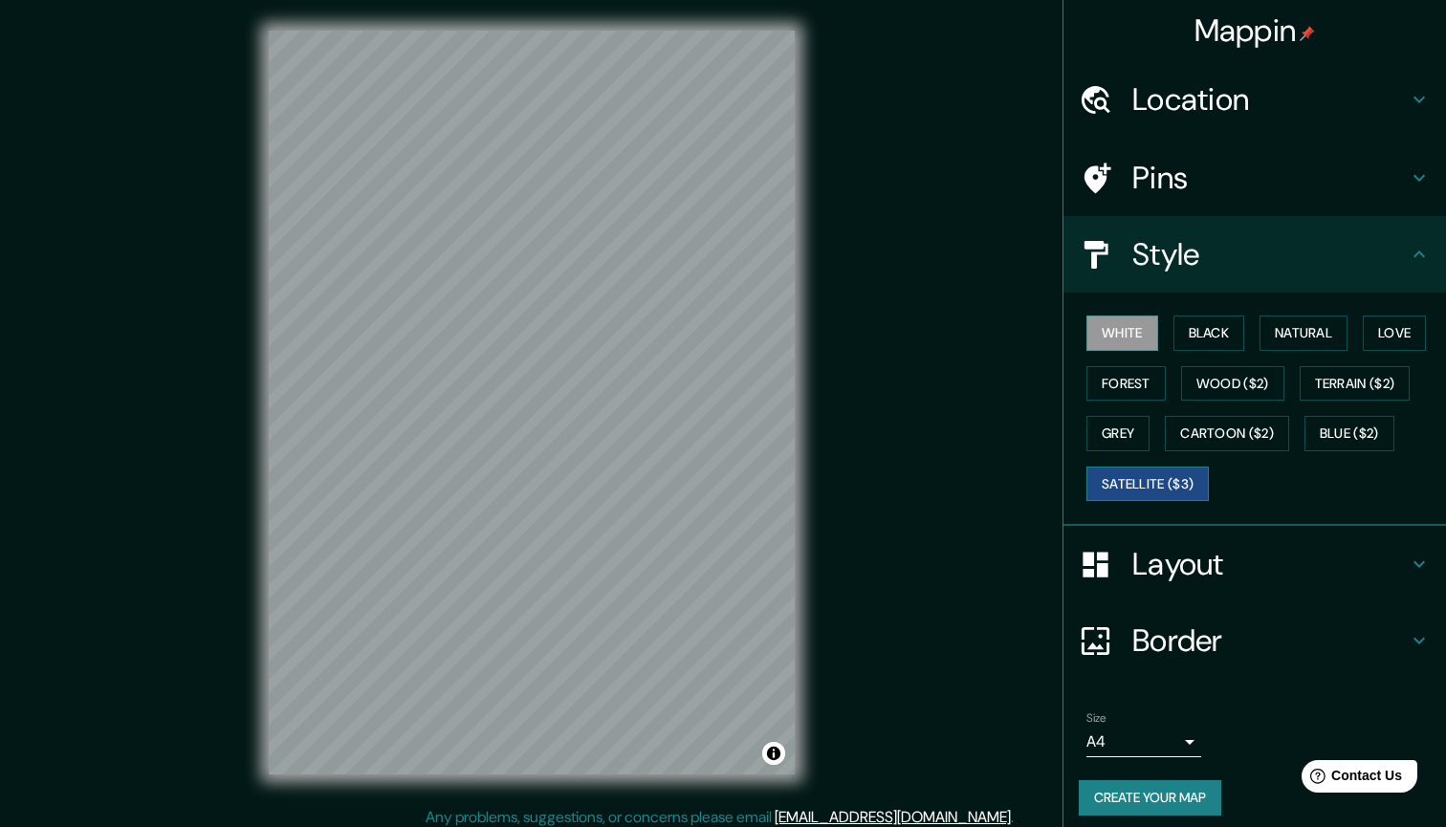
click at [1150, 484] on button "Satellite ($3)" at bounding box center [1148, 484] width 122 height 35
click at [1112, 436] on button "Grey" at bounding box center [1118, 433] width 63 height 35
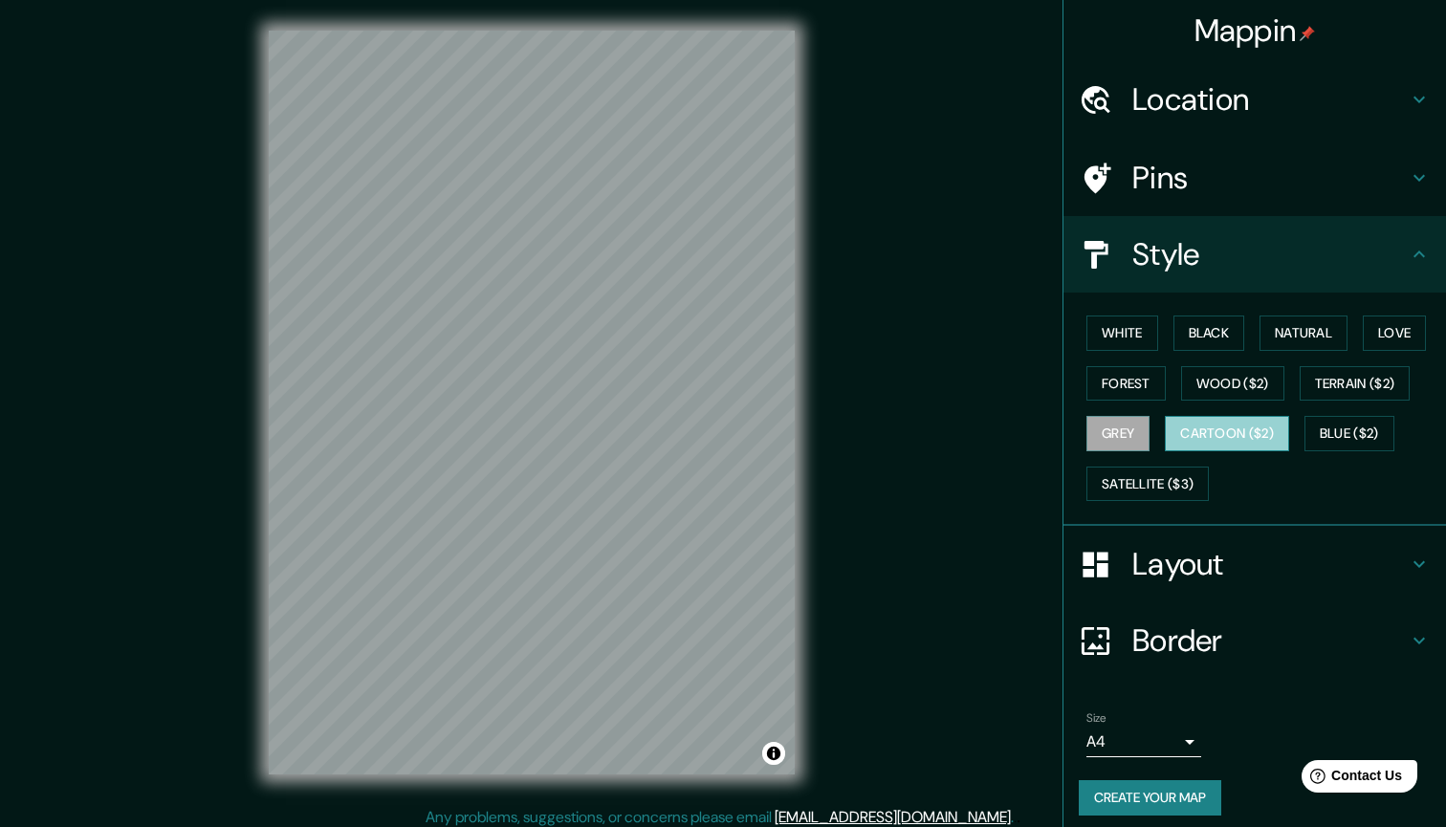
click at [1251, 424] on button "Cartoon ($2)" at bounding box center [1227, 433] width 124 height 35
click at [1351, 427] on button "Blue ($2)" at bounding box center [1350, 433] width 90 height 35
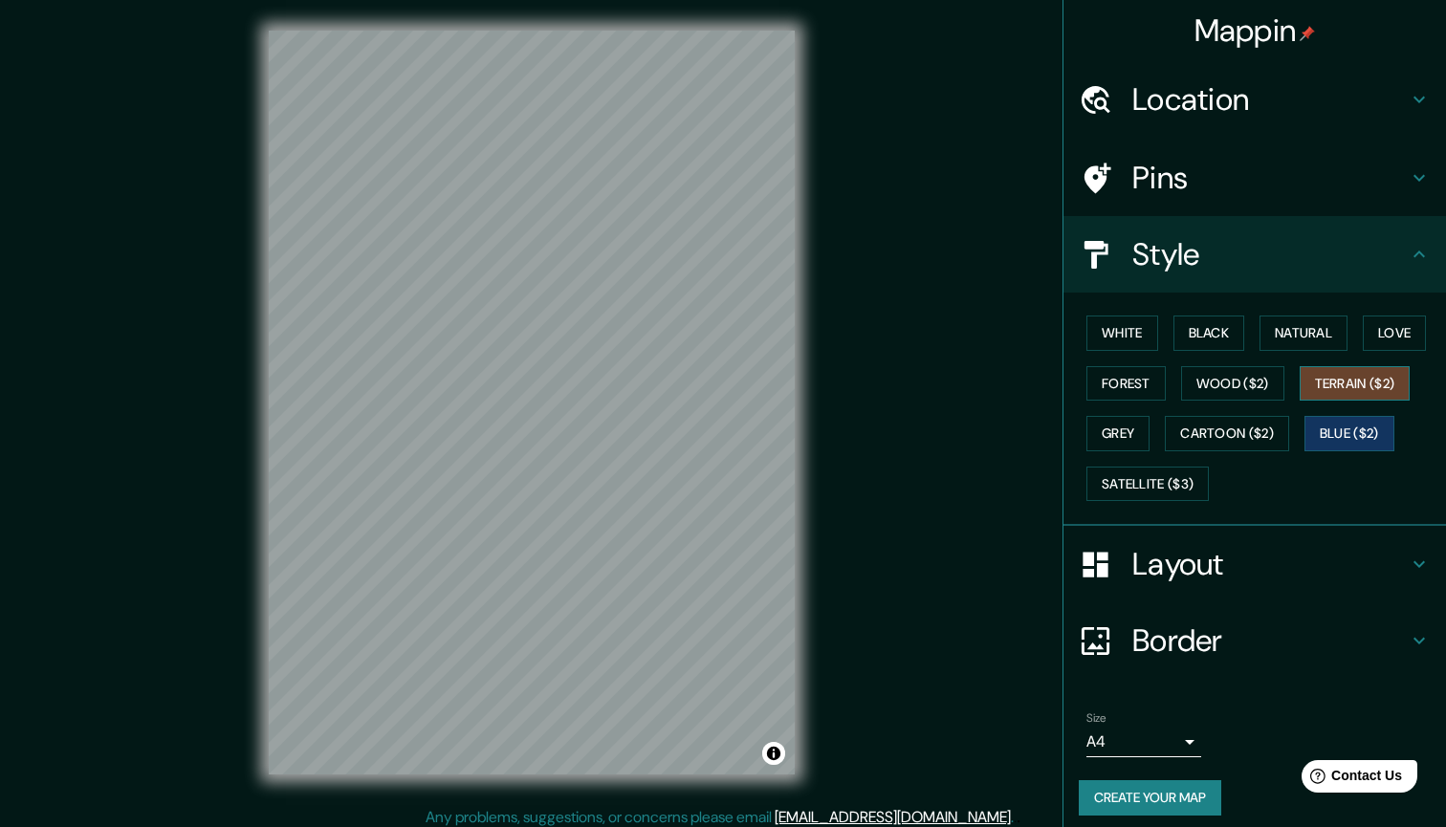
click at [1365, 376] on button "Terrain ($2)" at bounding box center [1355, 383] width 111 height 35
click at [1254, 378] on button "Wood ($2)" at bounding box center [1232, 383] width 103 height 35
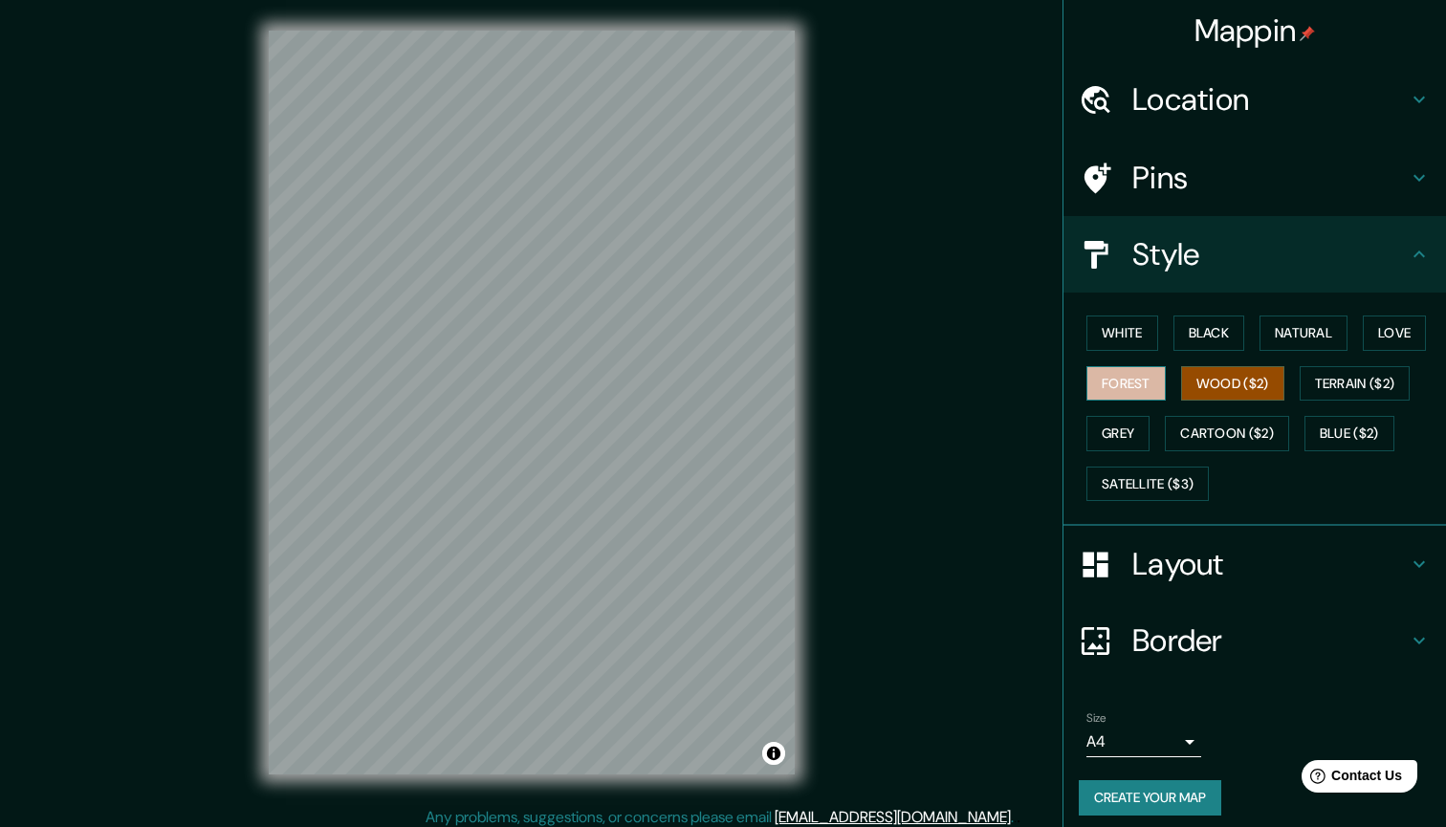
click at [1144, 381] on button "Forest" at bounding box center [1126, 383] width 79 height 35
click at [1234, 384] on button "Wood ($2)" at bounding box center [1232, 383] width 103 height 35
click at [1138, 337] on button "White" at bounding box center [1123, 333] width 72 height 35
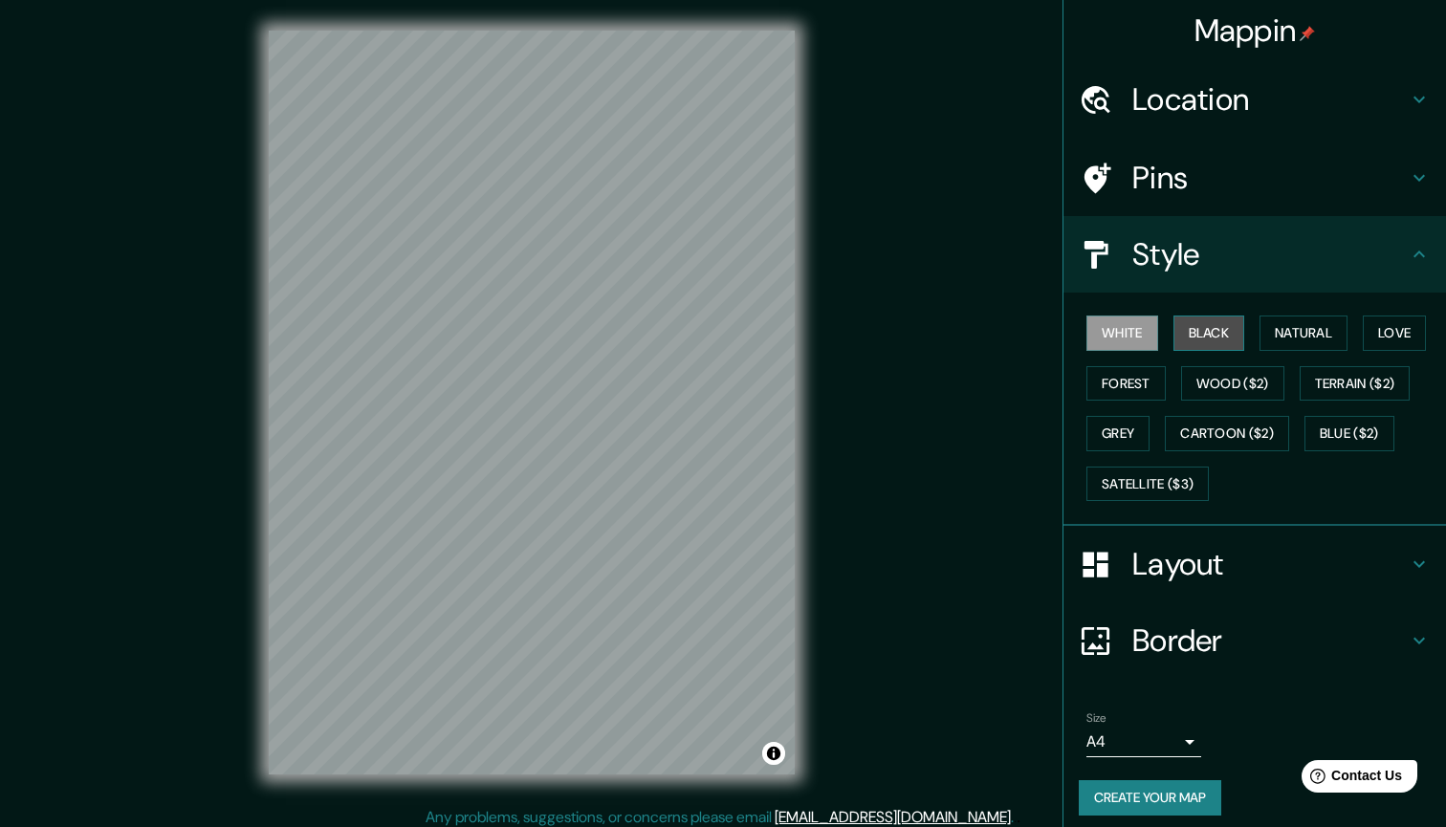
click at [1223, 326] on button "Black" at bounding box center [1210, 333] width 72 height 35
click at [1286, 331] on button "Natural" at bounding box center [1304, 333] width 88 height 35
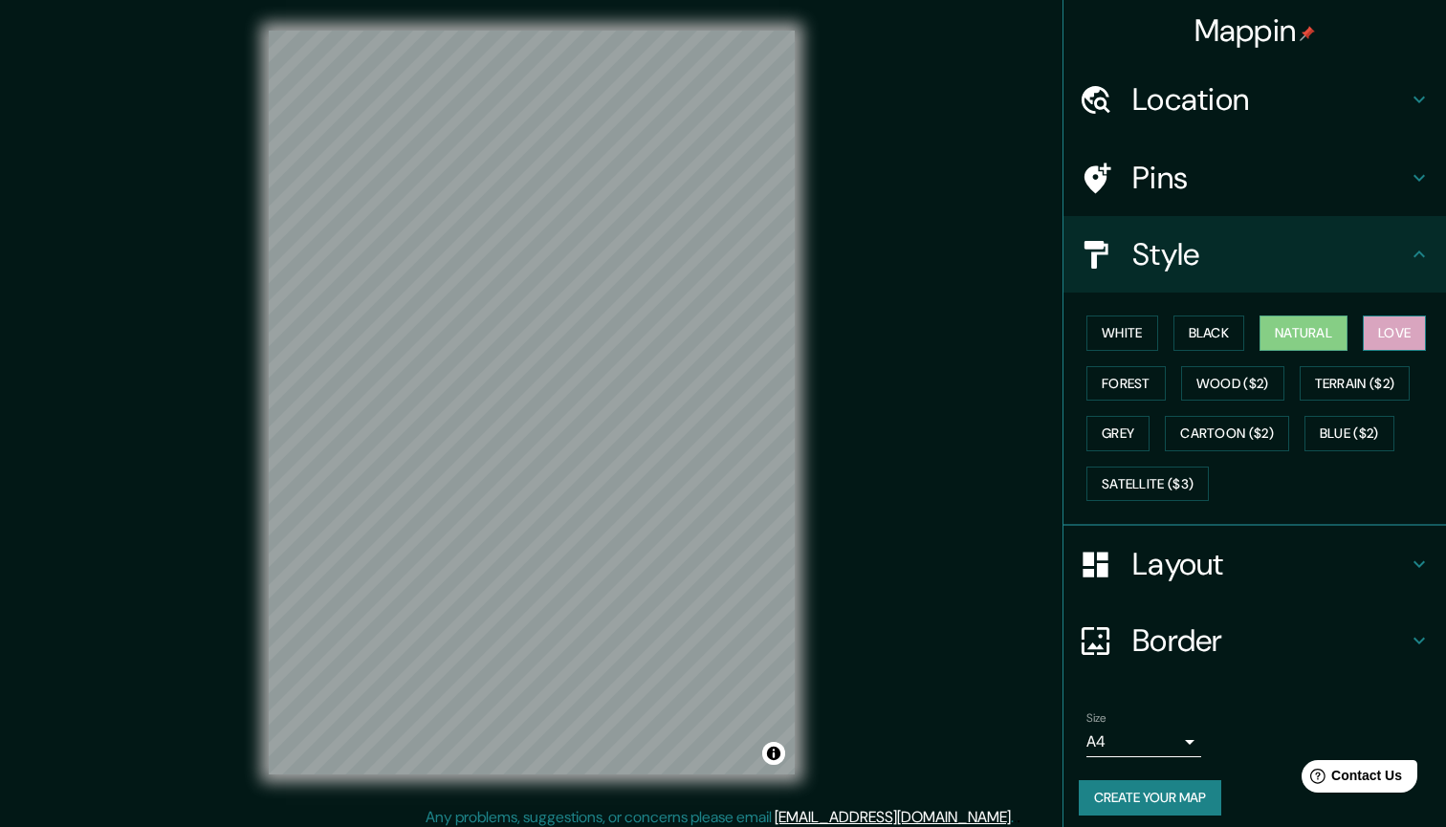
click at [1404, 319] on button "Love" at bounding box center [1394, 333] width 63 height 35
click at [1139, 333] on button "White" at bounding box center [1123, 333] width 72 height 35
click at [769, 753] on button "Toggle attribution" at bounding box center [773, 753] width 23 height 23
